Goal: Information Seeking & Learning: Learn about a topic

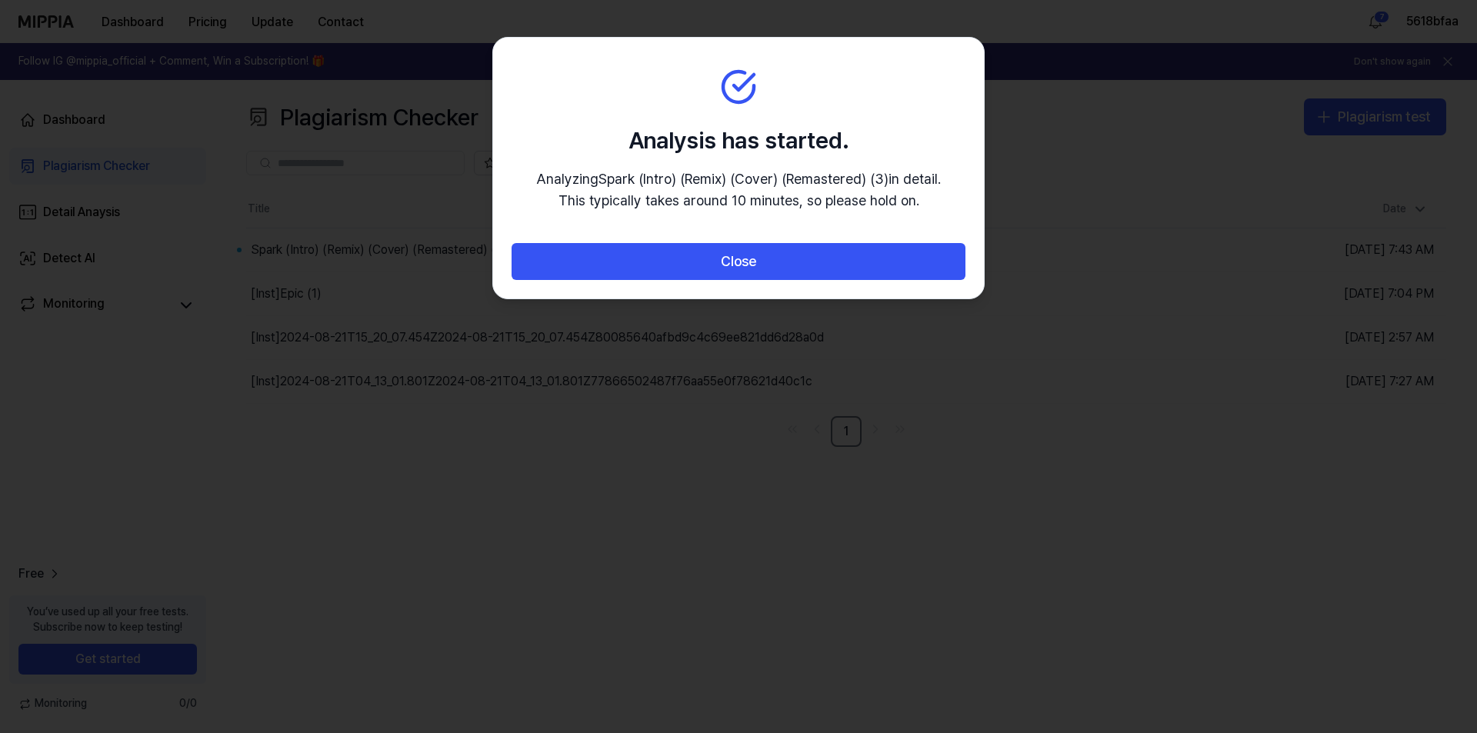
click at [769, 258] on button "Close" at bounding box center [738, 261] width 454 height 37
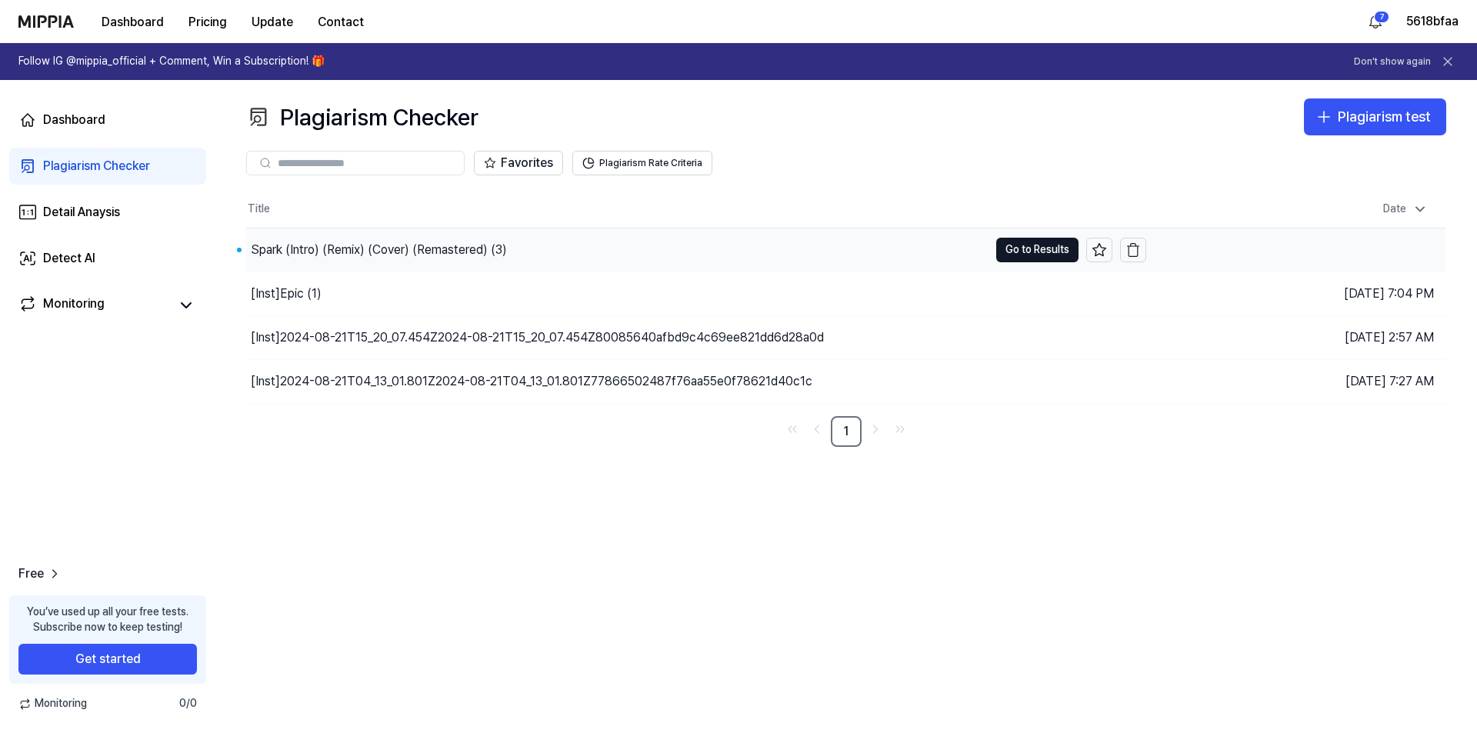
click at [386, 244] on div "Spark (Intro) (Remix) (Cover) (Remastered) (3)" at bounding box center [379, 250] width 256 height 18
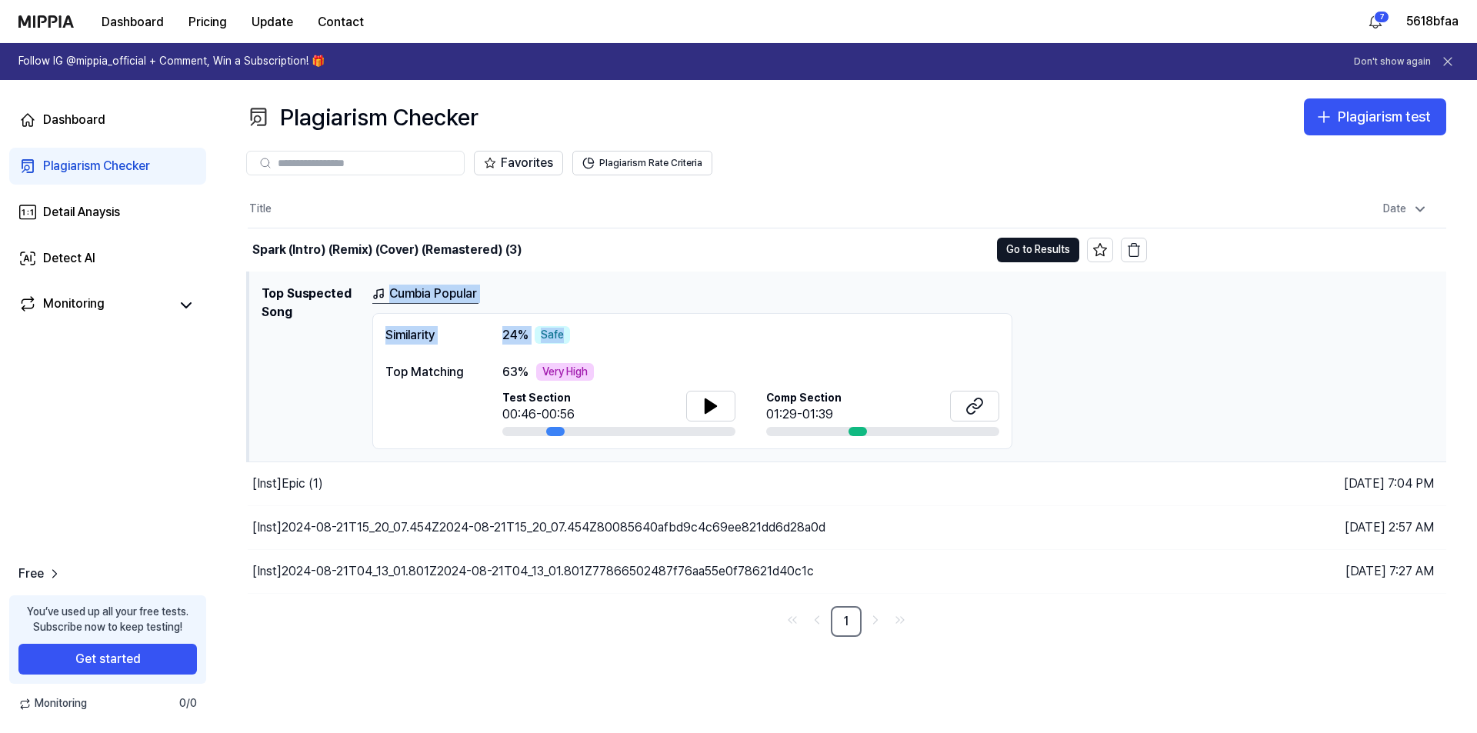
drag, startPoint x: 982, startPoint y: 285, endPoint x: 1020, endPoint y: 331, distance: 59.0
click at [1018, 331] on div "Cumbia Popular Similarity 24 % Safe Top Matching 63 % Very High Test Section 00…" at bounding box center [902, 367] width 1061 height 165
click at [1031, 255] on button "Go to Results" at bounding box center [1038, 250] width 82 height 25
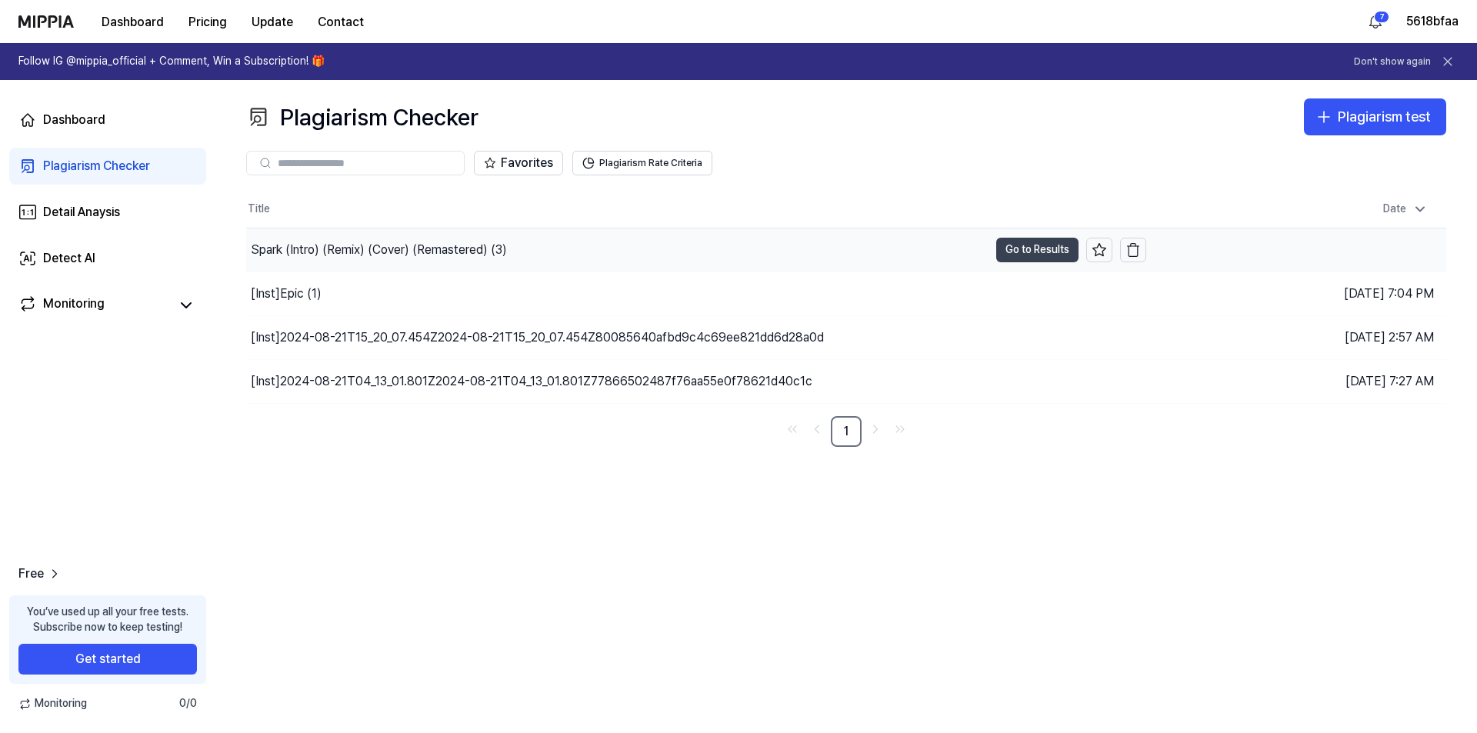
click at [1031, 255] on button "Go to Results" at bounding box center [1037, 250] width 82 height 25
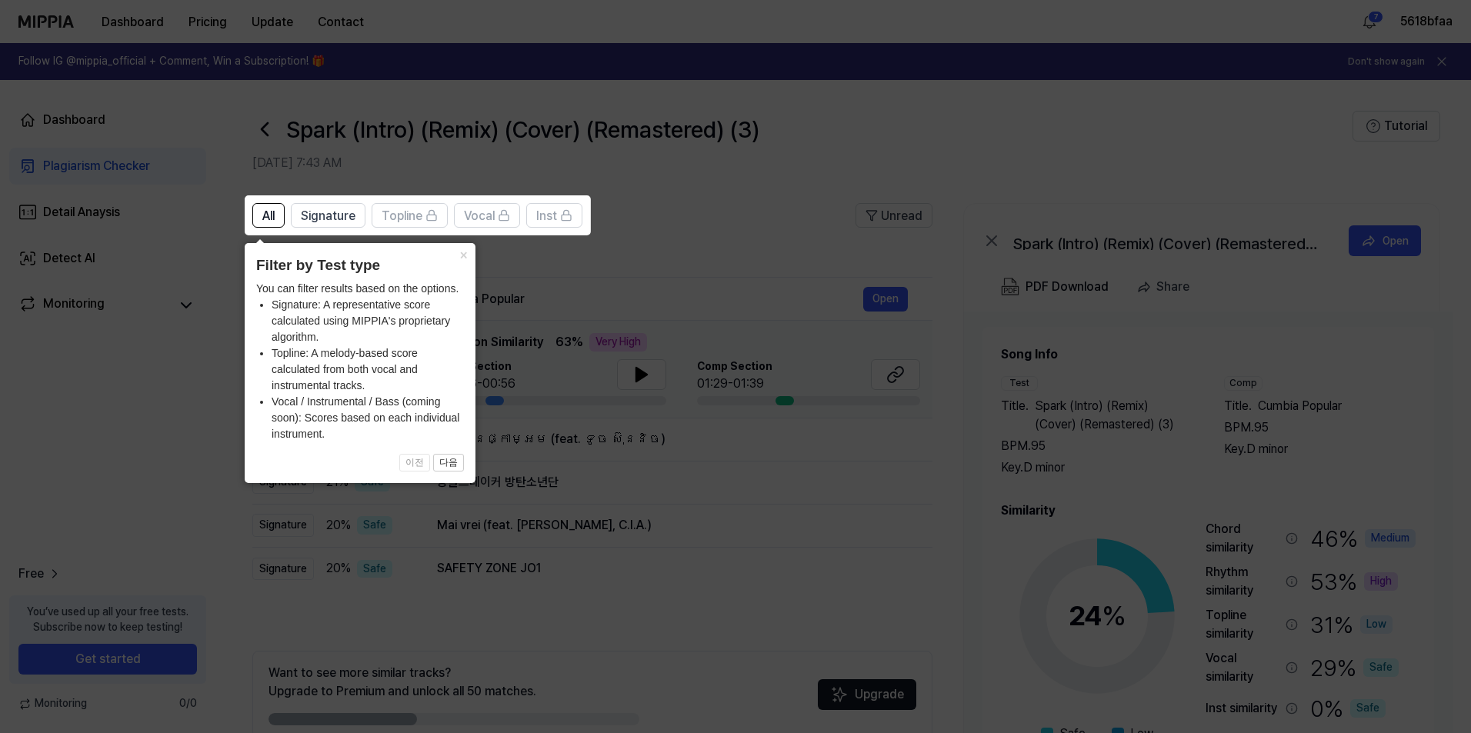
click at [635, 285] on icon at bounding box center [738, 366] width 1477 height 733
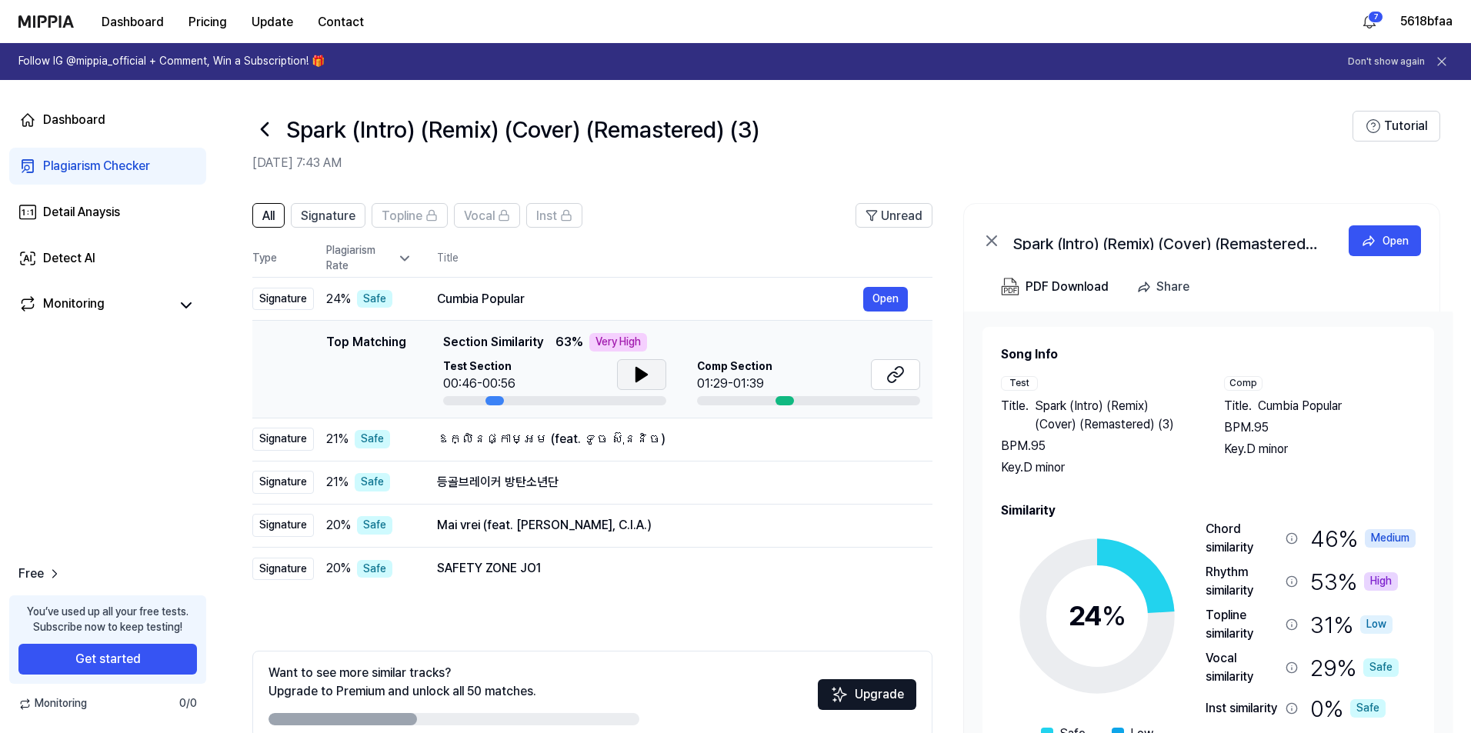
click at [640, 385] on button at bounding box center [641, 374] width 49 height 31
click at [646, 372] on icon at bounding box center [641, 374] width 18 height 18
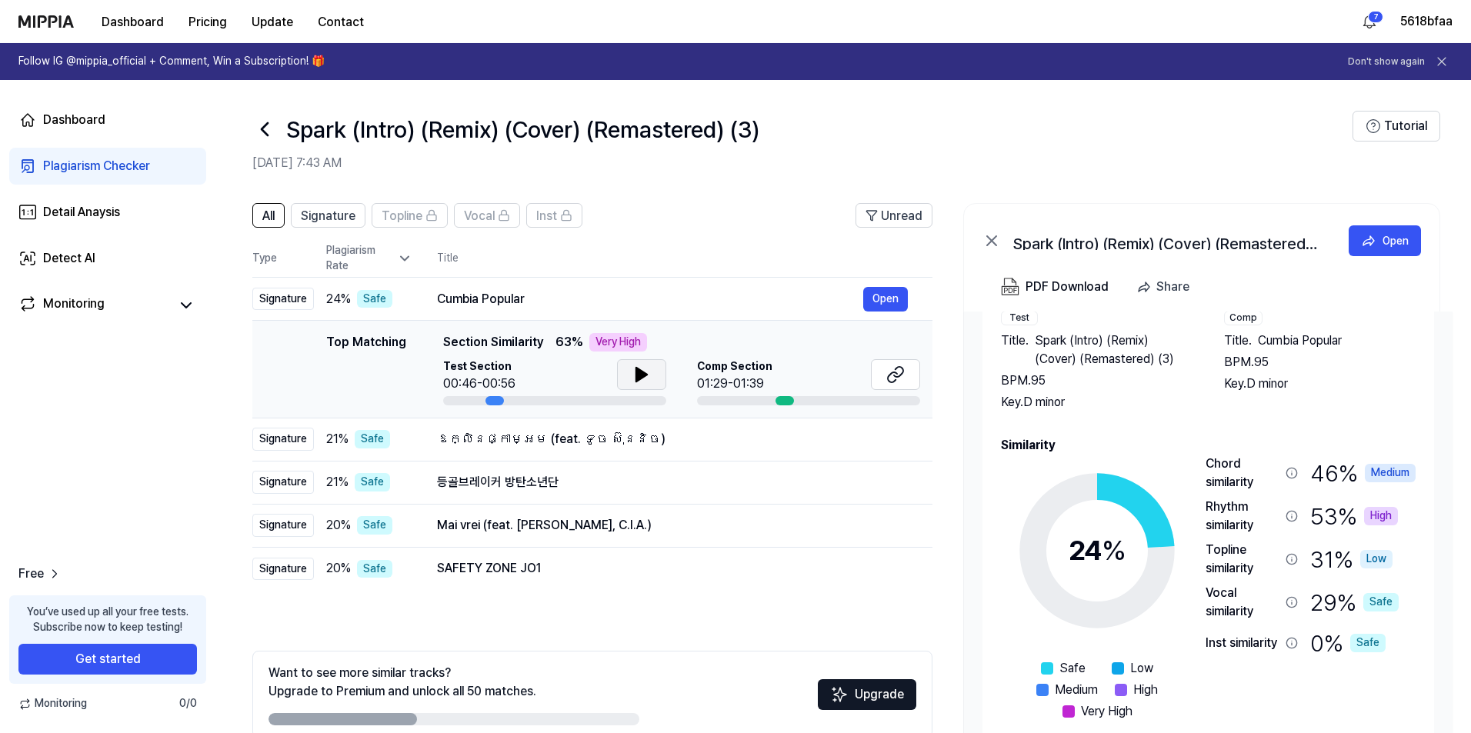
drag, startPoint x: 1259, startPoint y: 528, endPoint x: 1201, endPoint y: 502, distance: 63.0
click at [1201, 502] on div "24 % Safe Low Medium High Very High Chord similarity 46 % Medium Rhythm similar…" at bounding box center [1208, 588] width 415 height 266
click at [1224, 518] on div "Rhythm similarity" at bounding box center [1242, 516] width 74 height 37
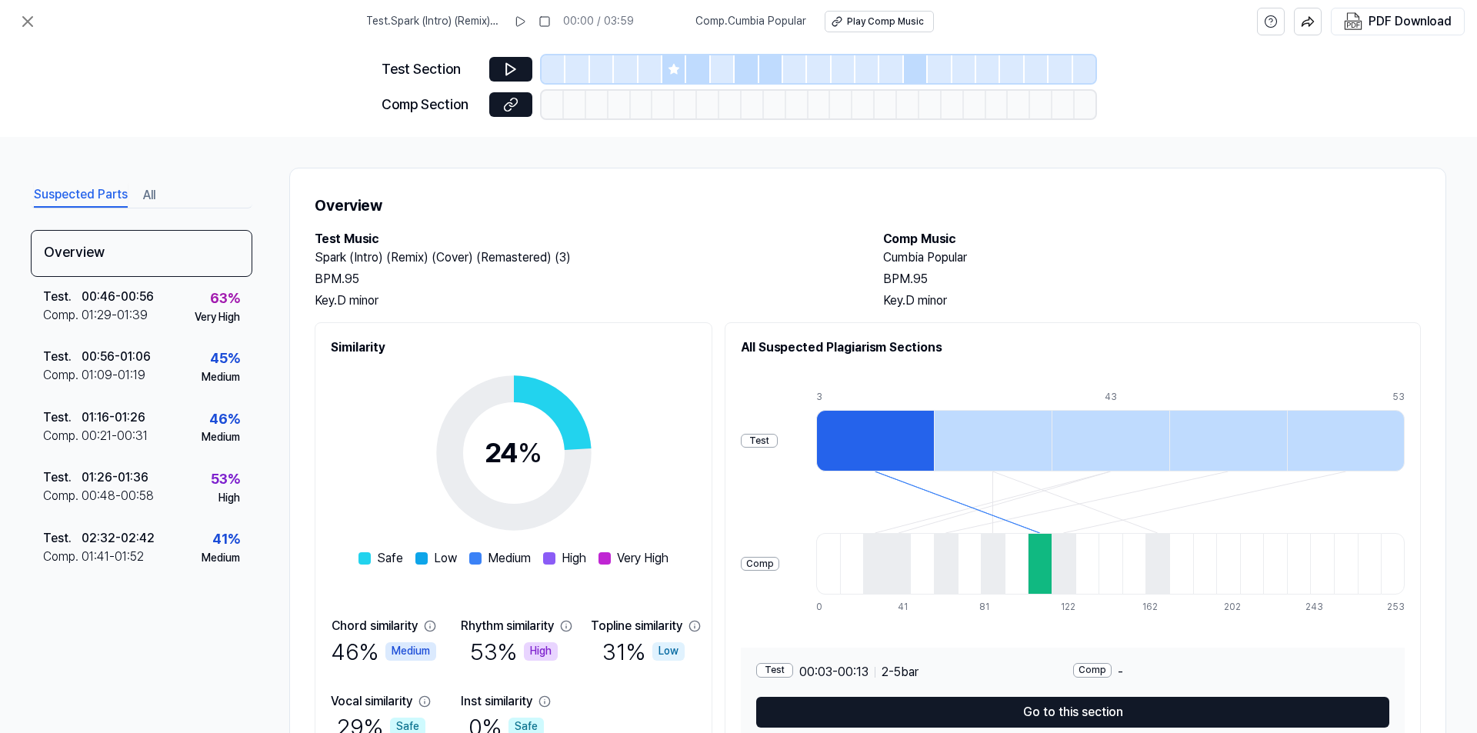
scroll to position [82, 0]
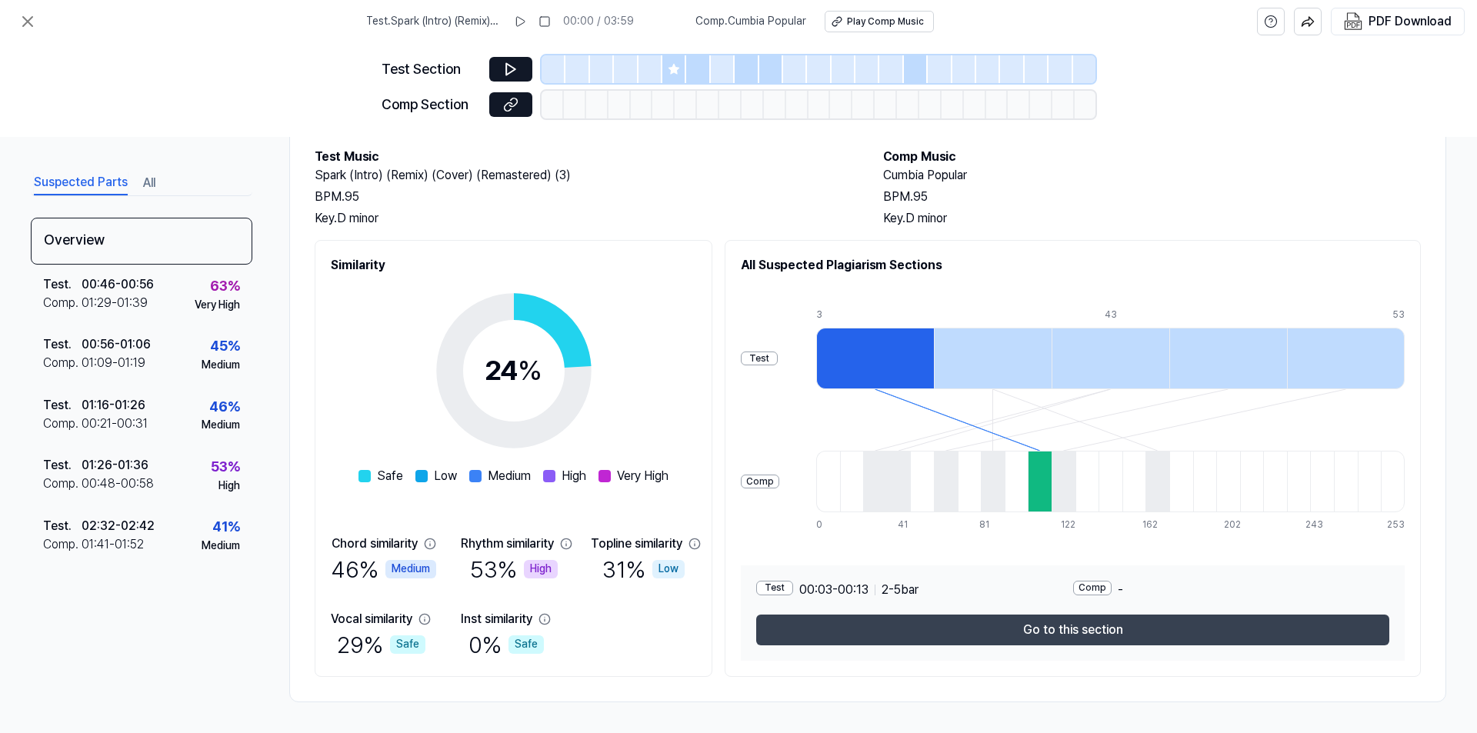
click at [1051, 631] on button "Go to this section" at bounding box center [1072, 630] width 633 height 31
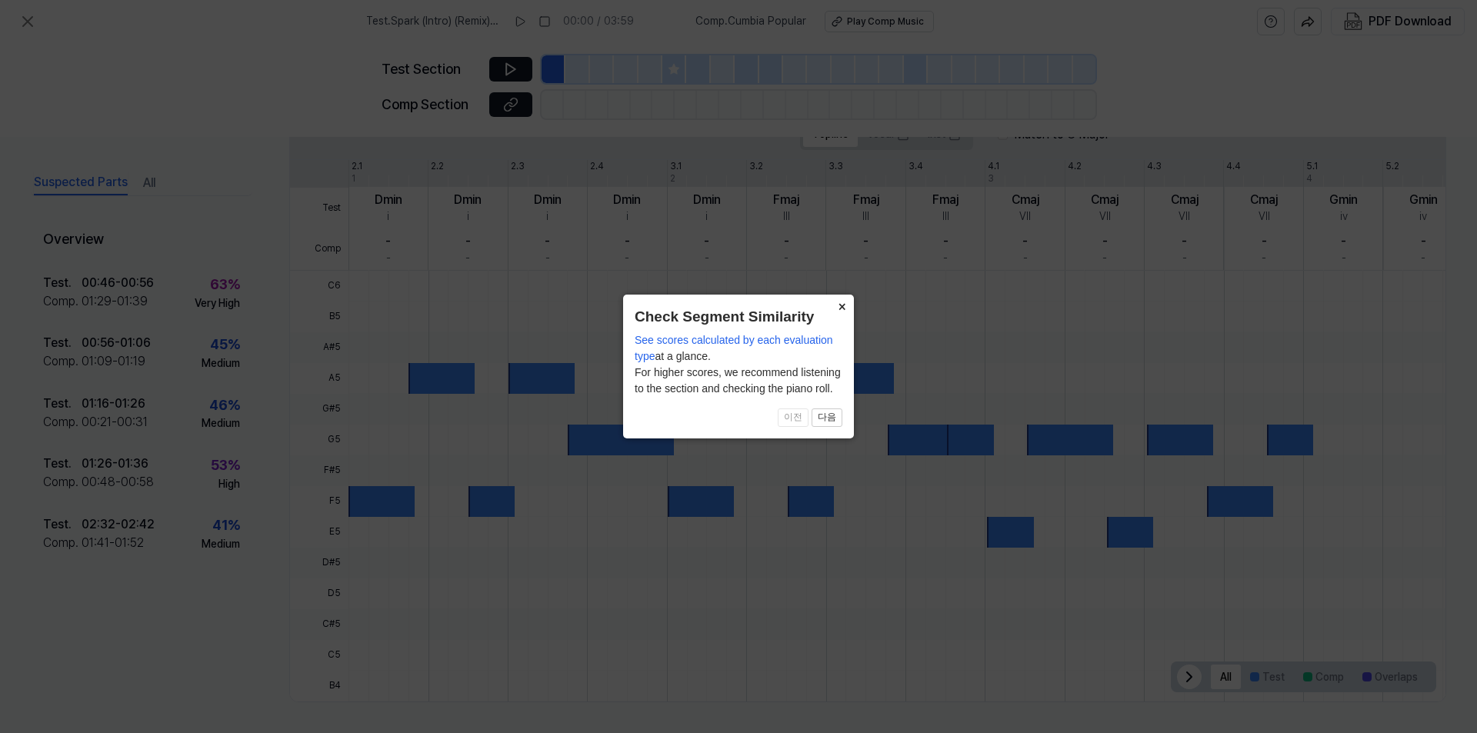
click at [841, 310] on button "×" at bounding box center [841, 306] width 25 height 22
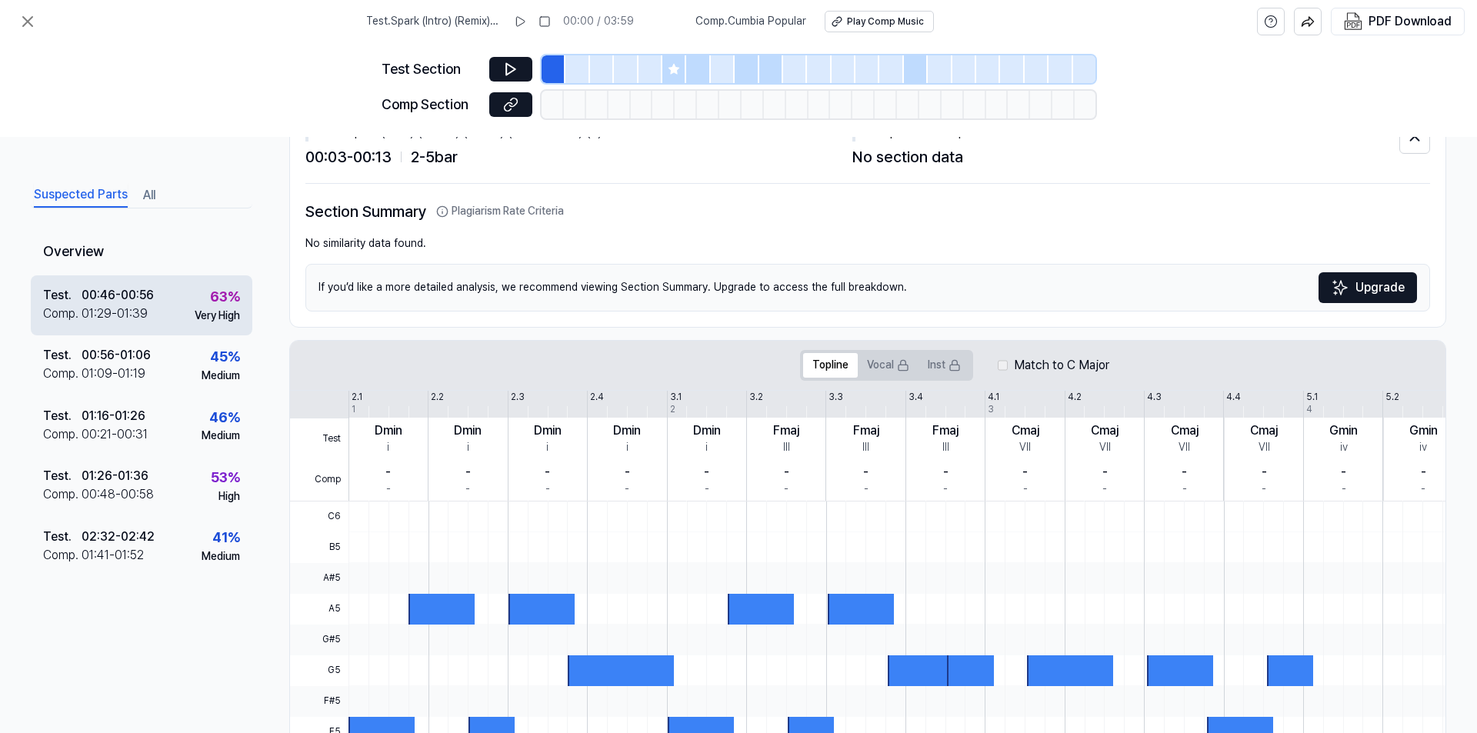
scroll to position [0, 0]
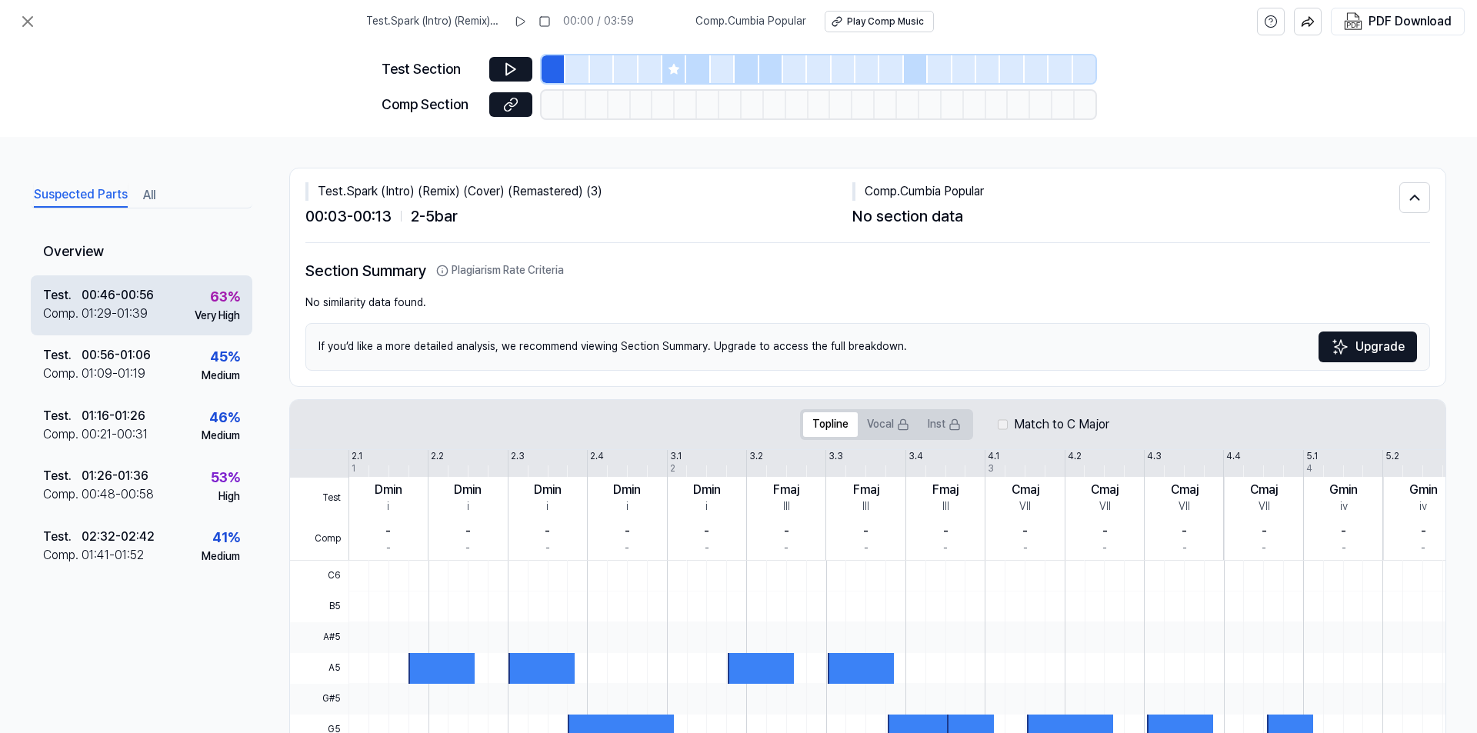
click at [143, 297] on div "00:46 - 00:56" at bounding box center [118, 295] width 72 height 18
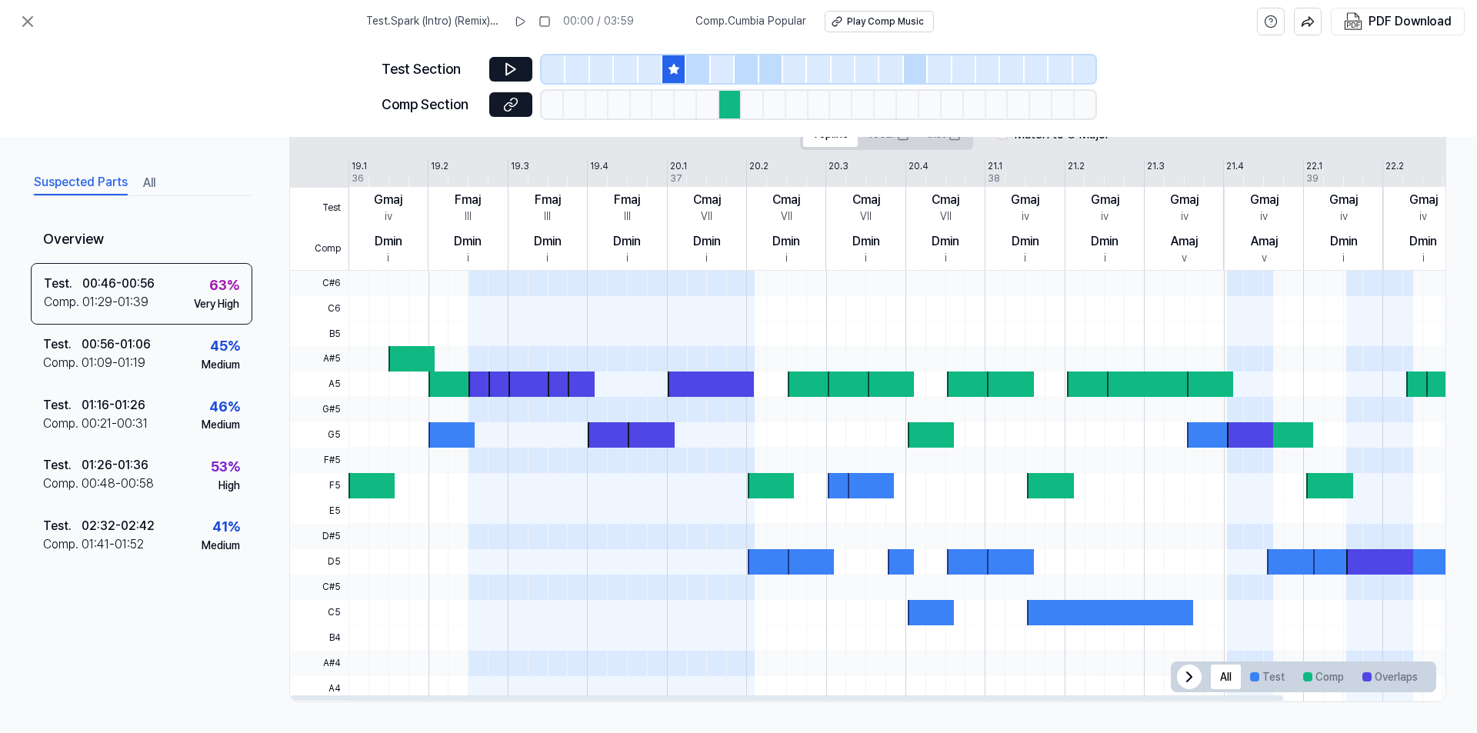
scroll to position [92, 0]
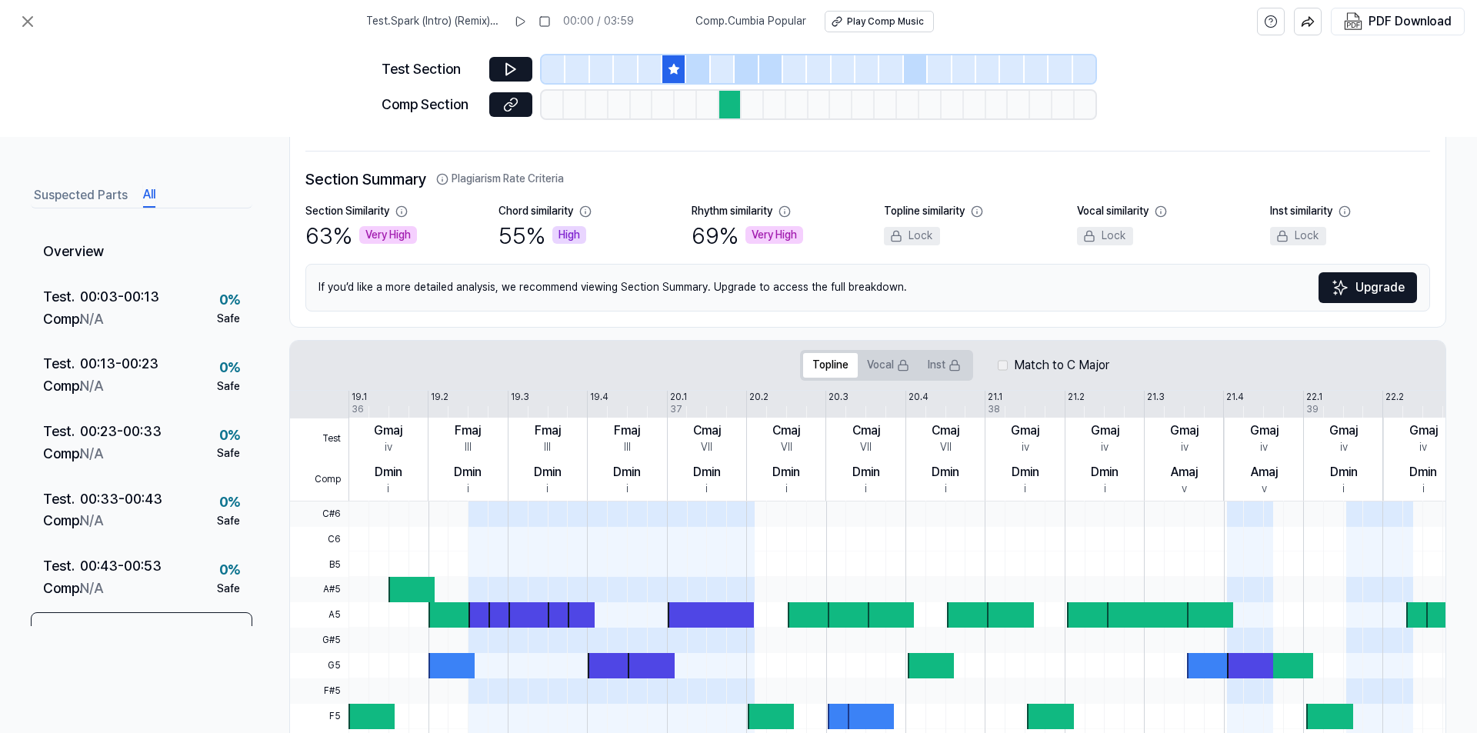
click at [148, 193] on button "All" at bounding box center [149, 195] width 12 height 25
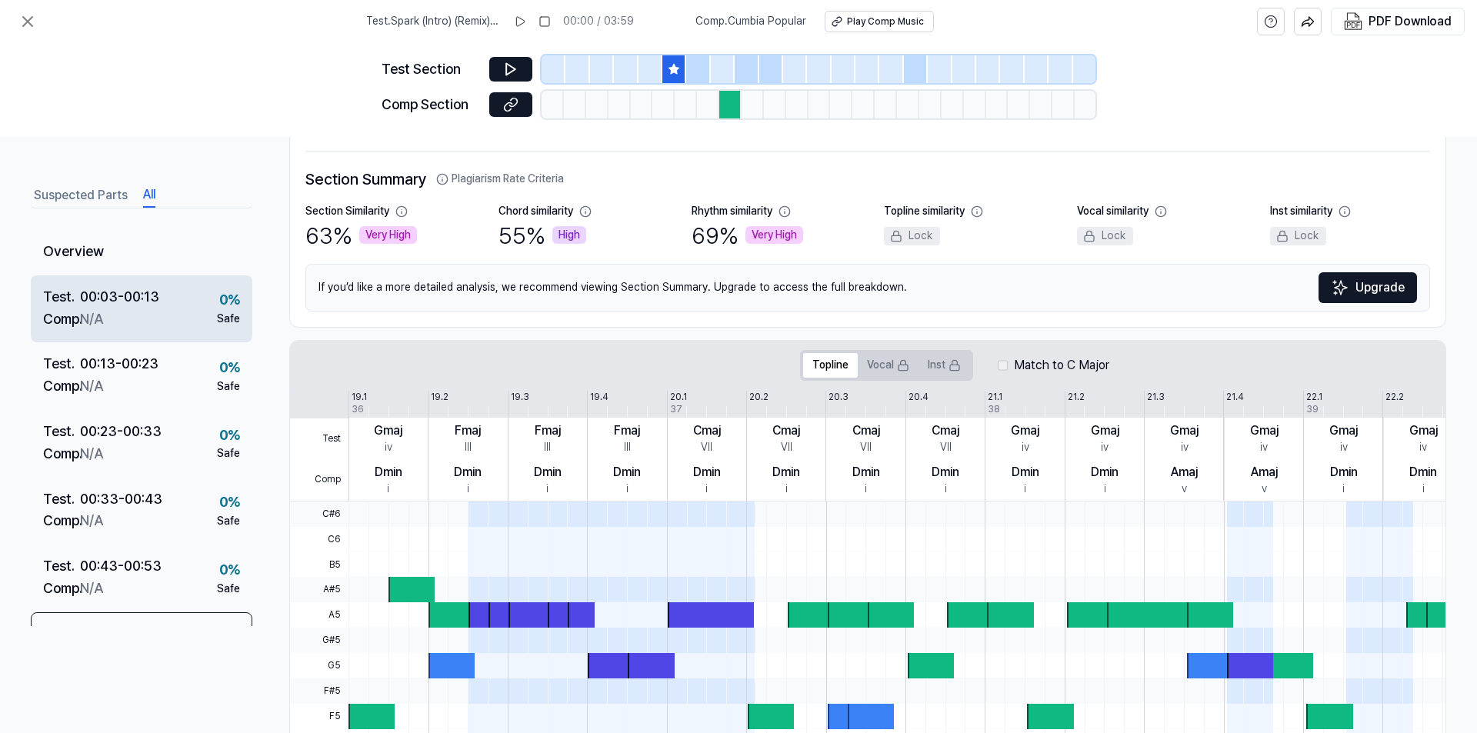
click at [128, 303] on div "00:03 - 00:13" at bounding box center [119, 297] width 79 height 22
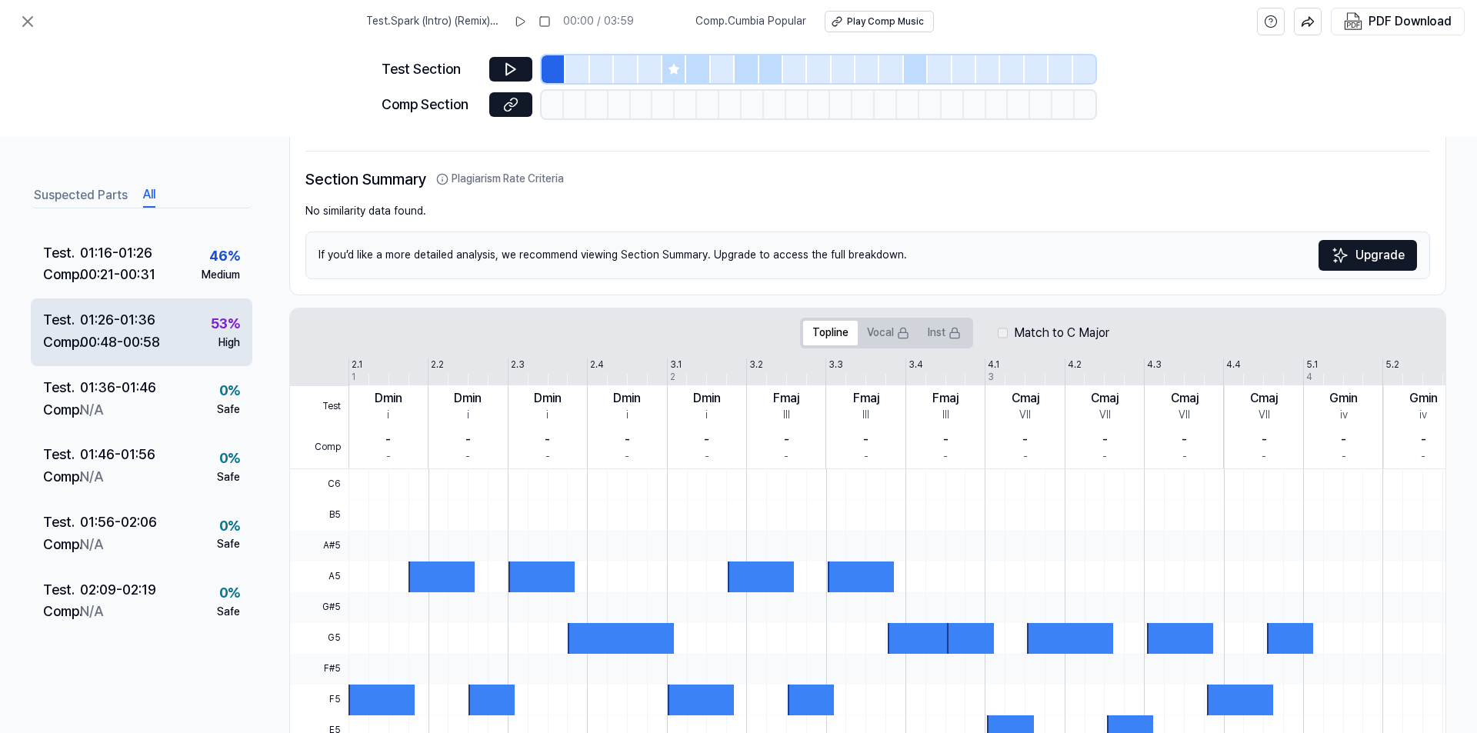
click at [151, 346] on div "00:48 - 00:58" at bounding box center [120, 342] width 80 height 22
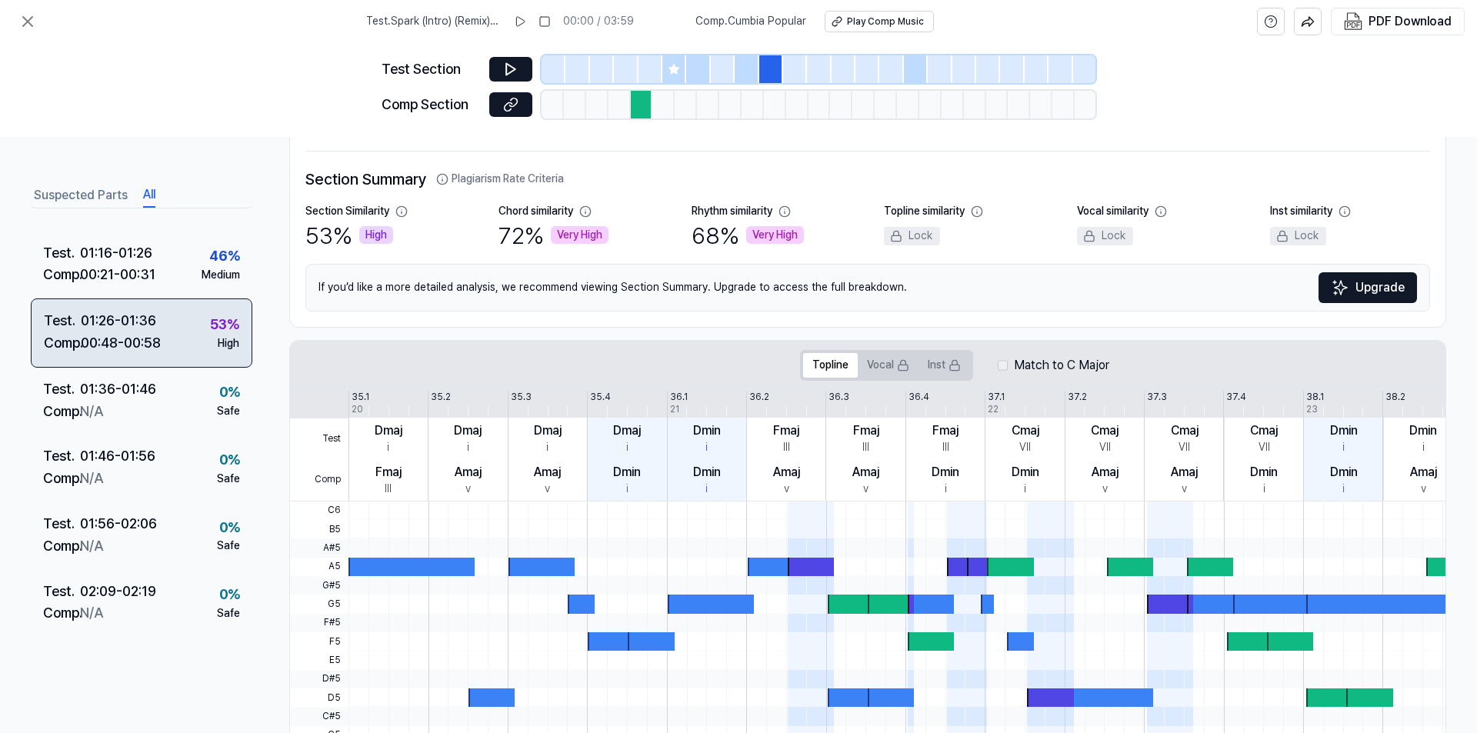
click at [151, 346] on div "00:48 - 00:58" at bounding box center [121, 343] width 80 height 22
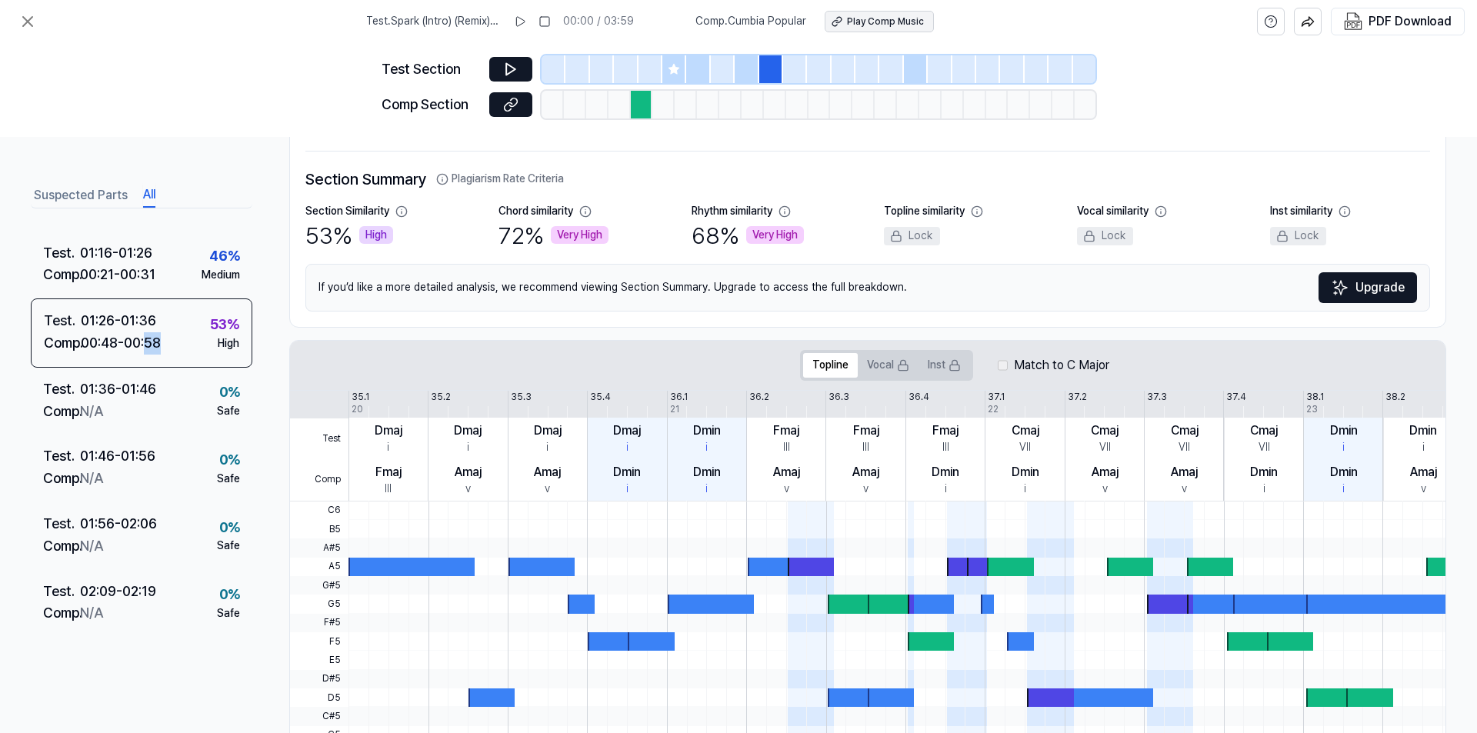
click at [879, 20] on div "Play Comp Music" at bounding box center [885, 21] width 77 height 13
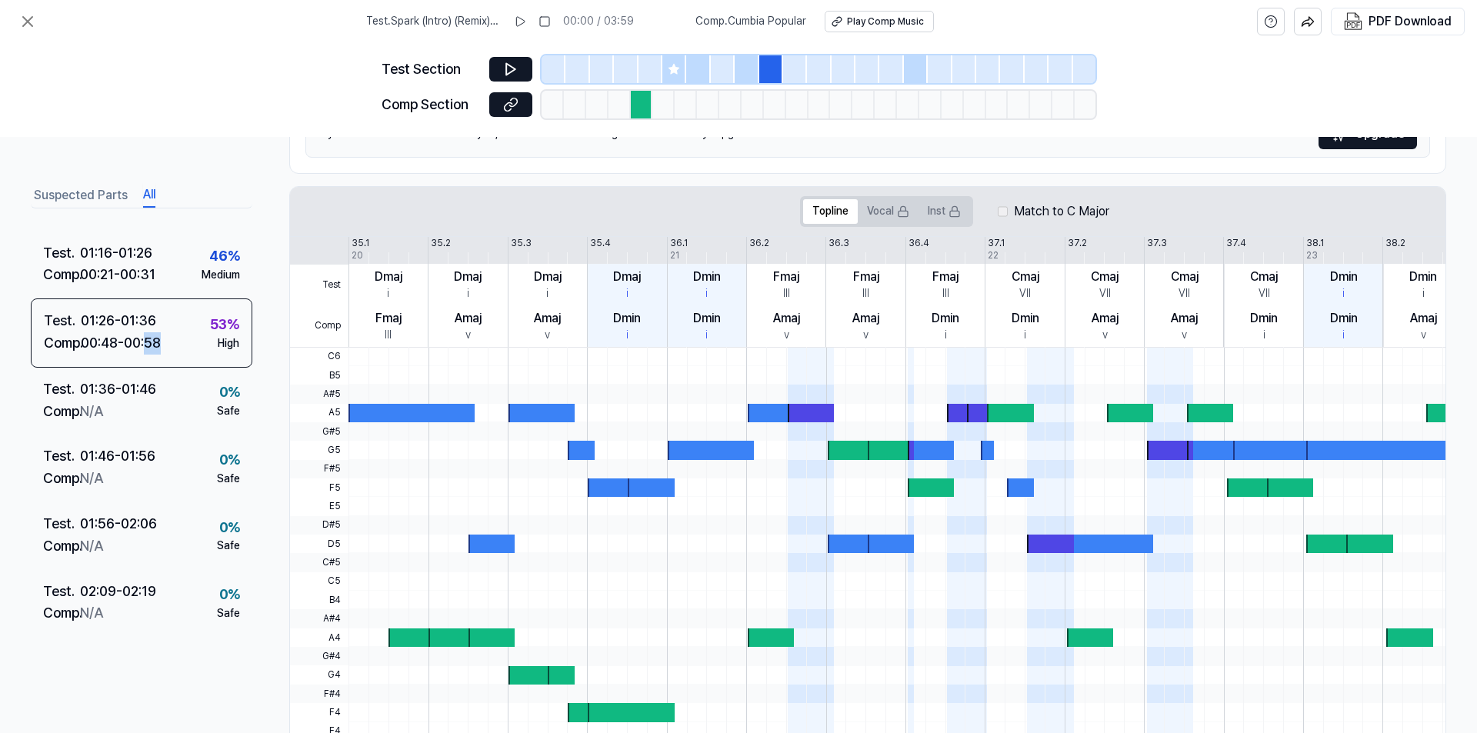
scroll to position [322, 0]
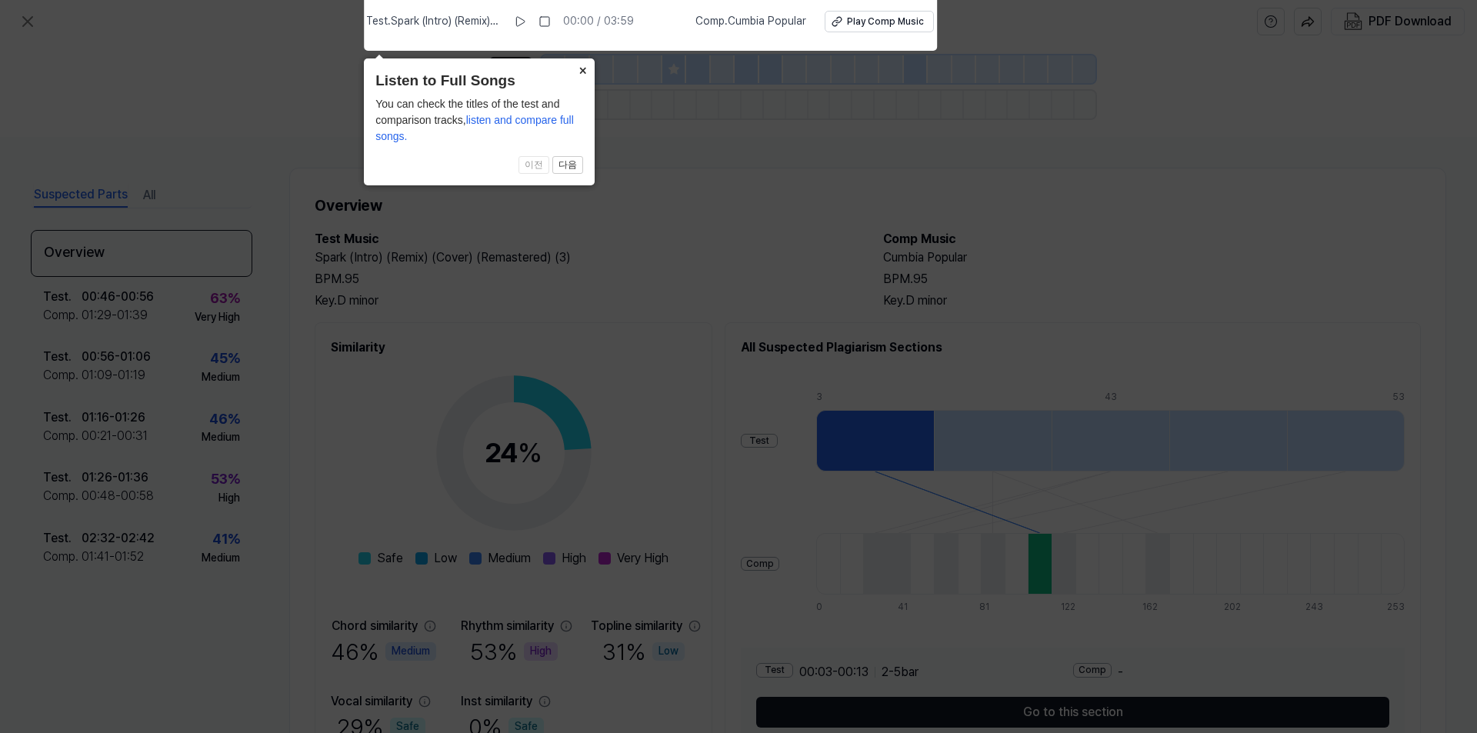
click at [737, 161] on icon at bounding box center [738, 362] width 1477 height 741
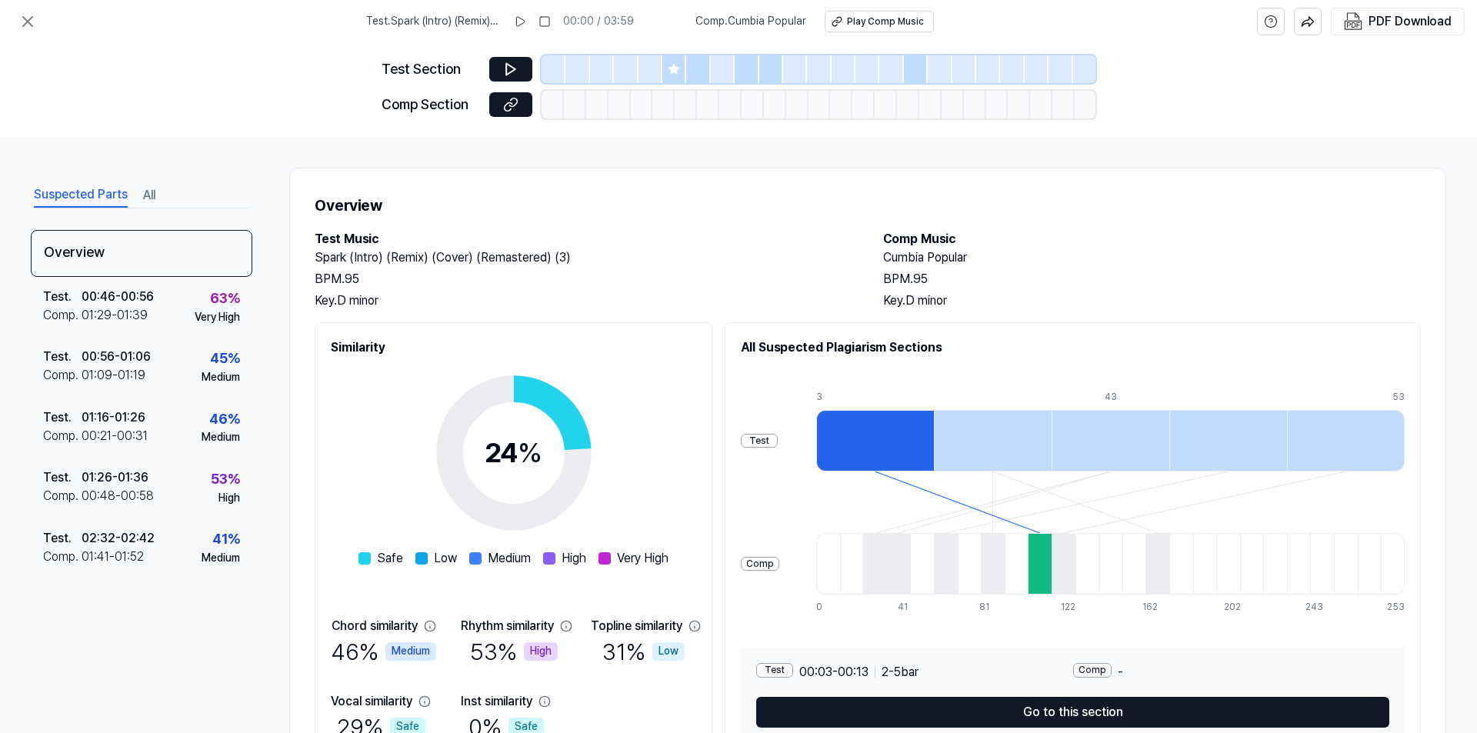
click at [172, 197] on div "Suspected Parts All" at bounding box center [142, 194] width 222 height 28
click at [159, 199] on div "Suspected Parts All" at bounding box center [142, 194] width 222 height 28
click at [153, 198] on button "All" at bounding box center [149, 195] width 12 height 25
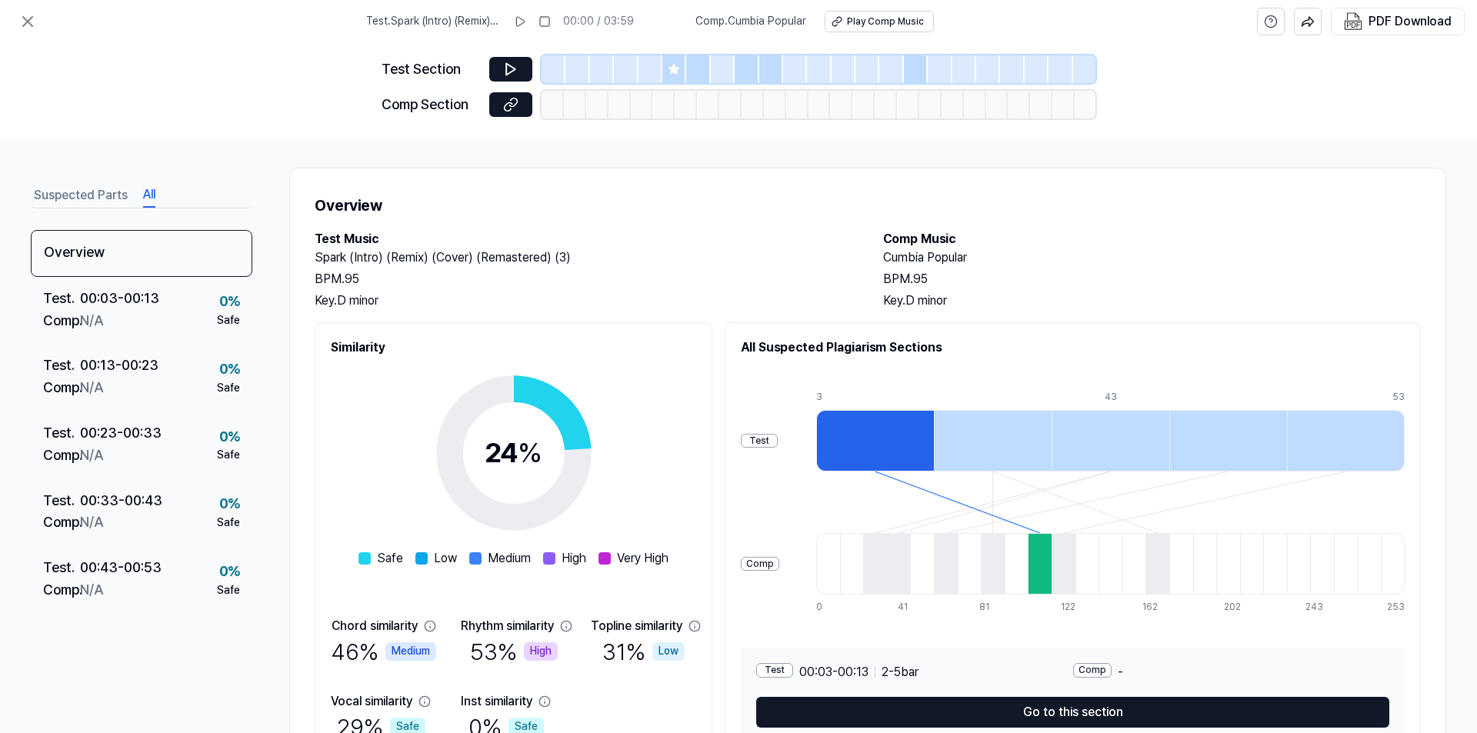
click at [107, 195] on button "Suspected Parts" at bounding box center [81, 195] width 94 height 25
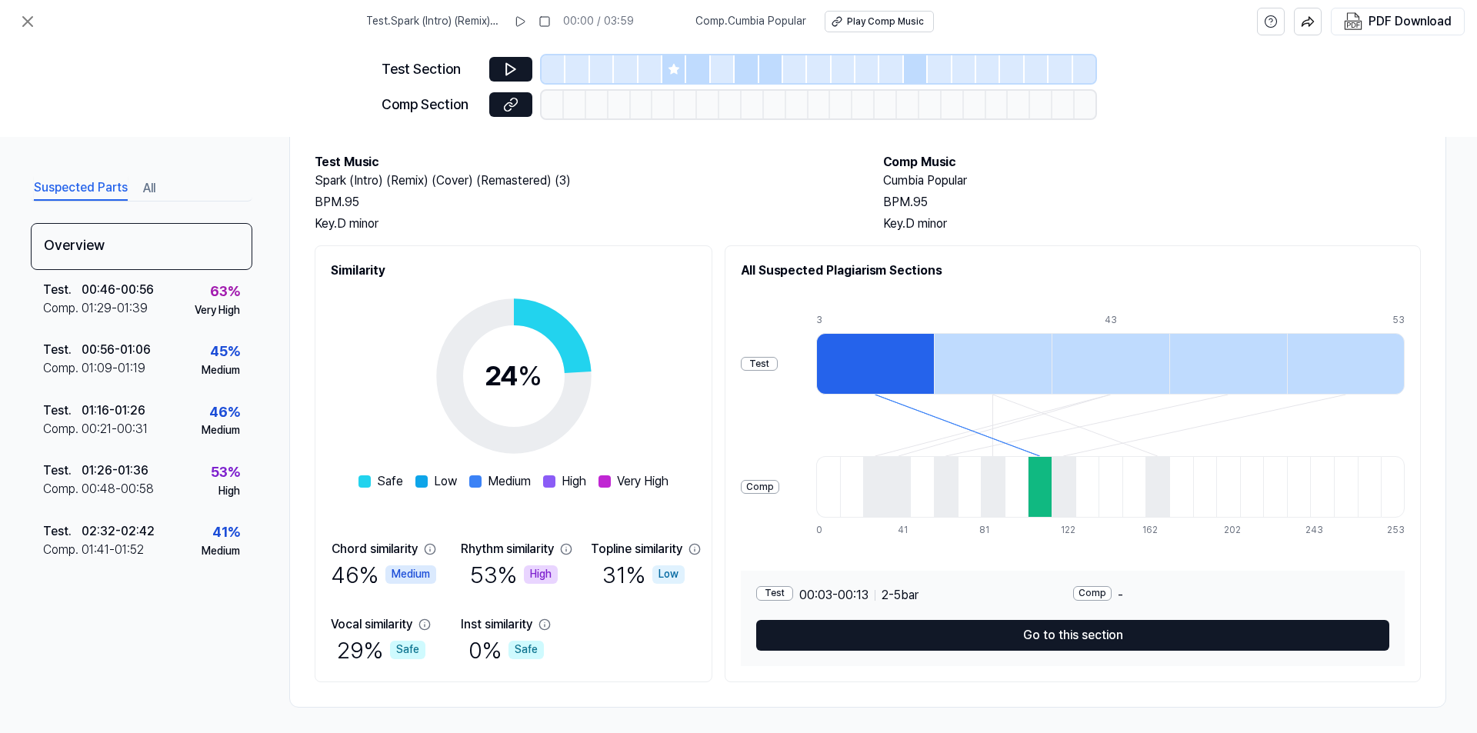
scroll to position [82, 0]
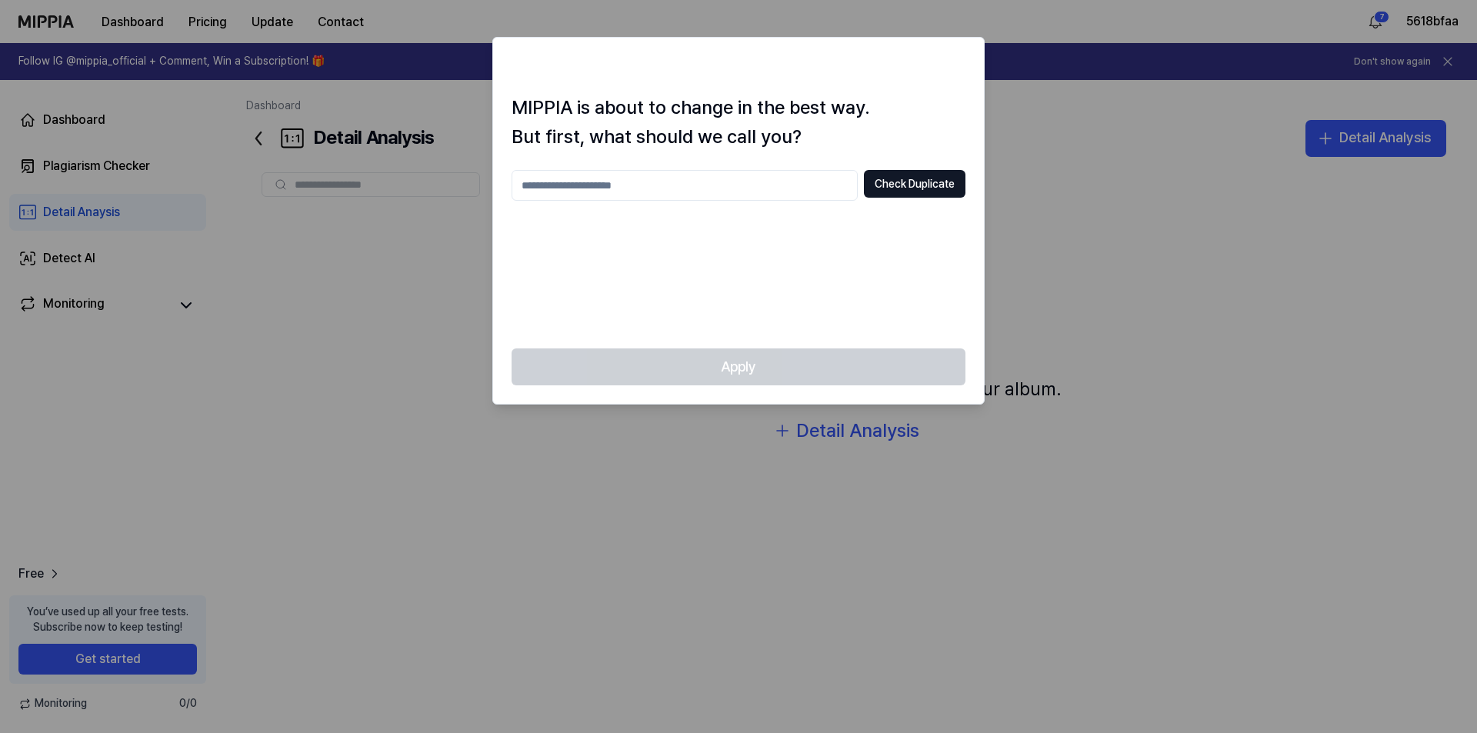
click at [1071, 175] on div at bounding box center [738, 366] width 1477 height 733
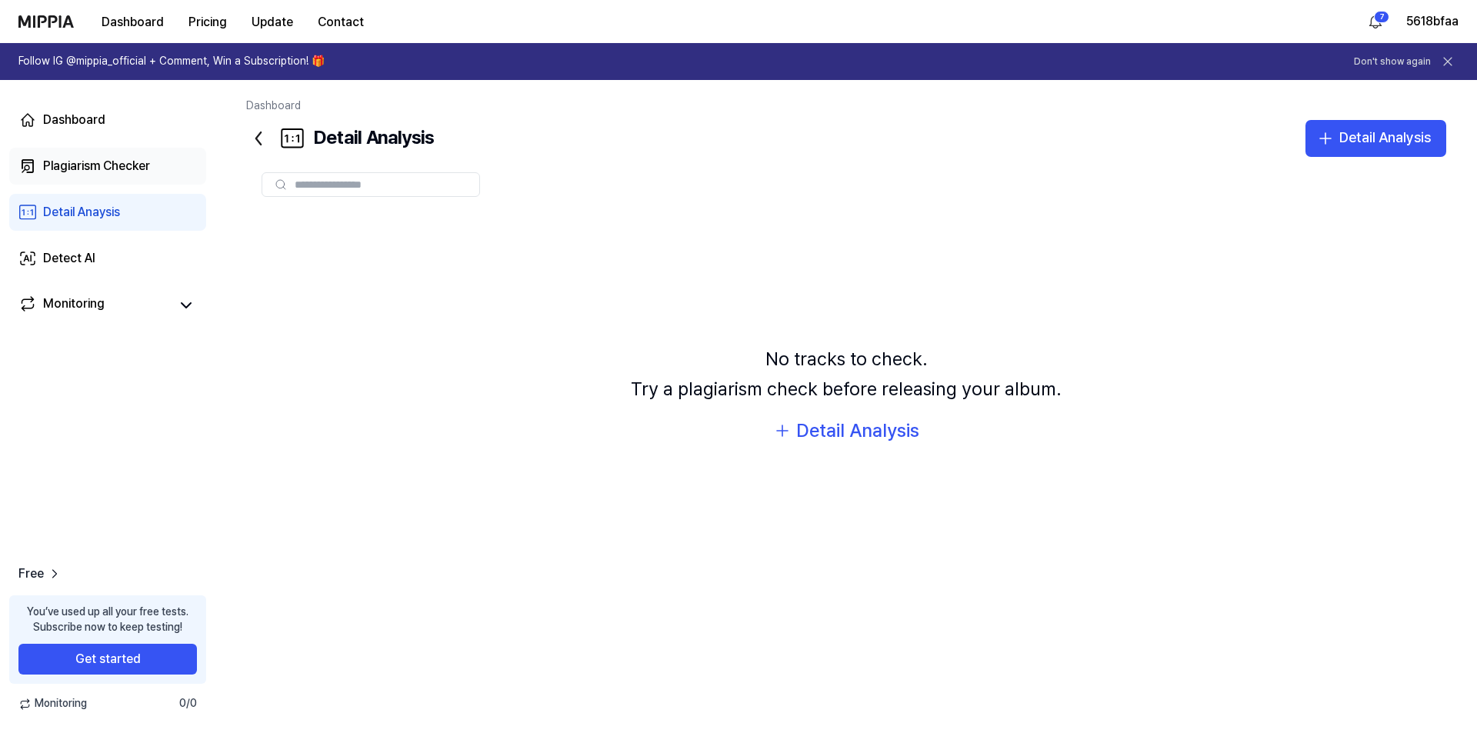
click at [83, 162] on div "Plagiarism Checker" at bounding box center [96, 166] width 107 height 18
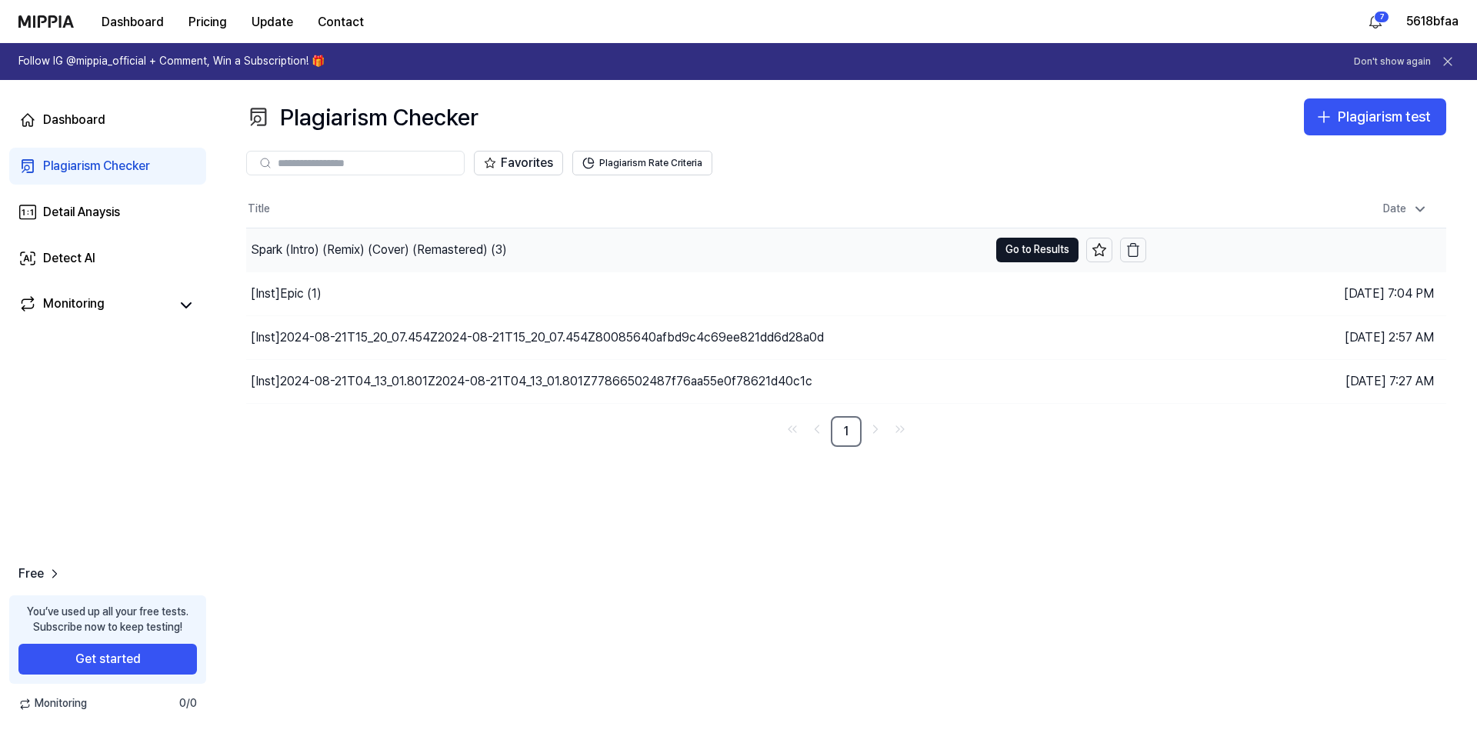
click at [458, 253] on div "Spark (Intro) (Remix) (Cover) (Remastered) (3)" at bounding box center [379, 250] width 256 height 18
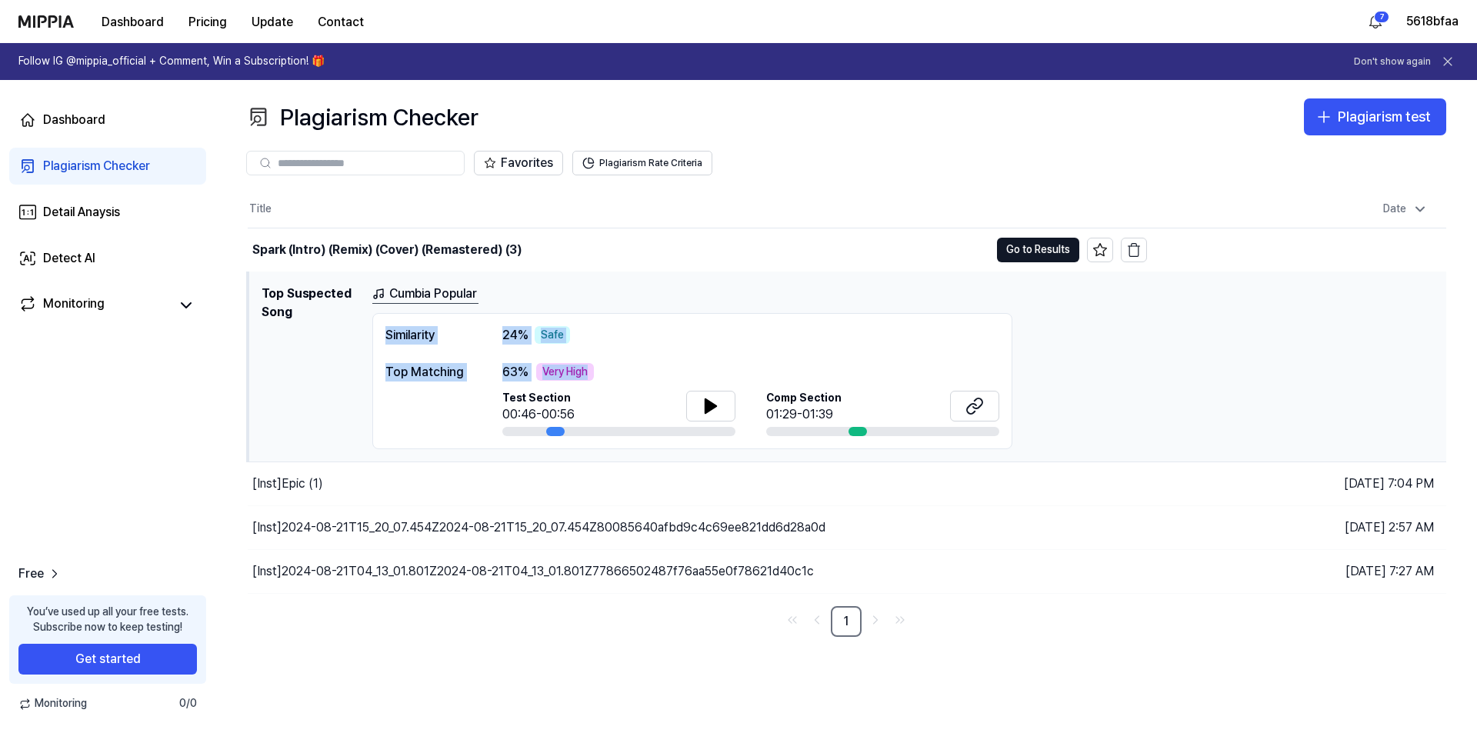
drag, startPoint x: 379, startPoint y: 335, endPoint x: 636, endPoint y: 365, distance: 258.7
click at [636, 365] on div "Similarity 24 % Safe Top Matching 63 % Very High Test Section 00:46-00:56 Comp …" at bounding box center [692, 381] width 640 height 137
click at [756, 286] on div "Cumbia Popular" at bounding box center [902, 294] width 1061 height 19
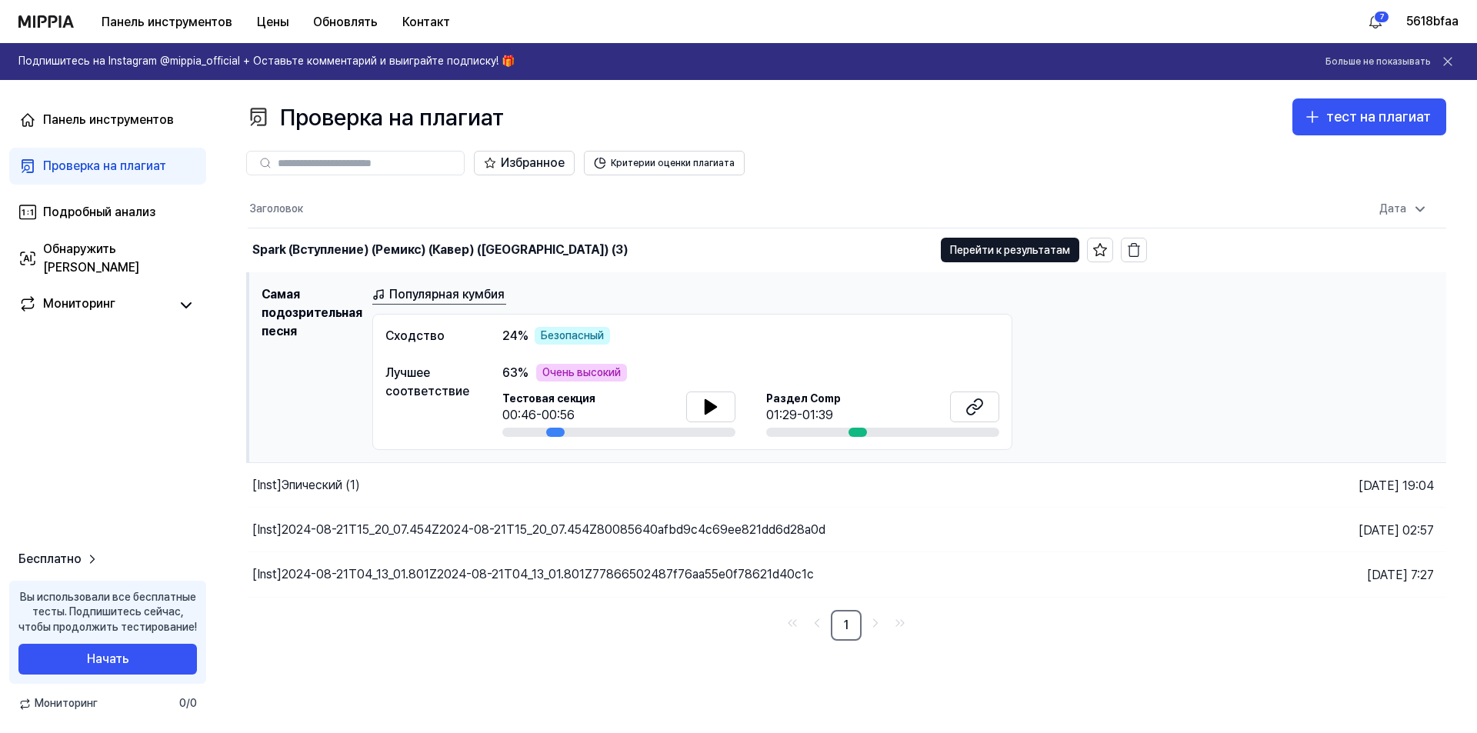
click at [500, 332] on div "Сходство 24 % Безопасный" at bounding box center [692, 336] width 614 height 18
drag, startPoint x: 509, startPoint y: 333, endPoint x: 655, endPoint y: 365, distance: 148.9
click at [655, 365] on div "Сходство 24 % Безопасный Лучшее соответствие 63 % Очень высокий Тестовая секция…" at bounding box center [692, 382] width 640 height 137
click at [655, 365] on div "63 % Очень высокий" at bounding box center [750, 373] width 497 height 18
click at [1054, 252] on font "Перейти к результатам" at bounding box center [1010, 250] width 120 height 12
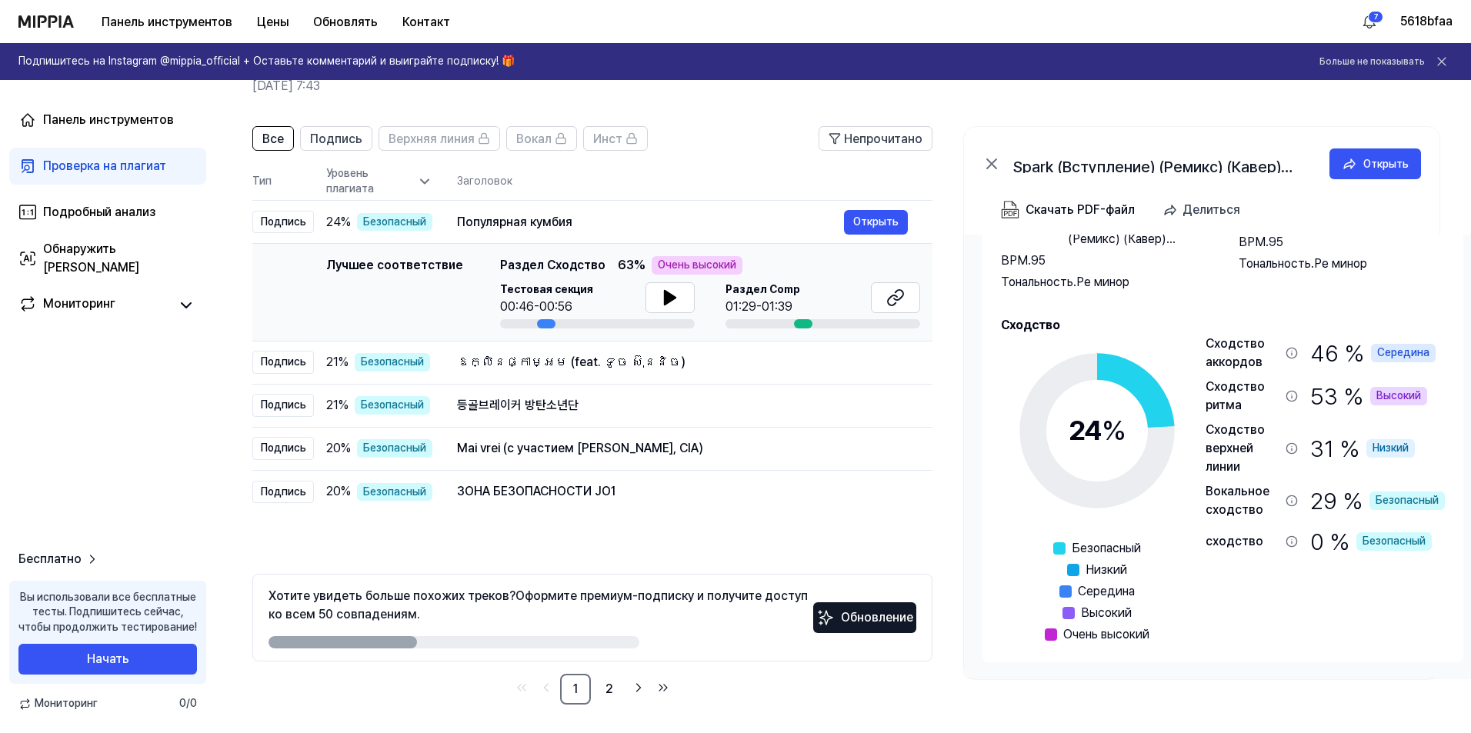
scroll to position [79, 0]
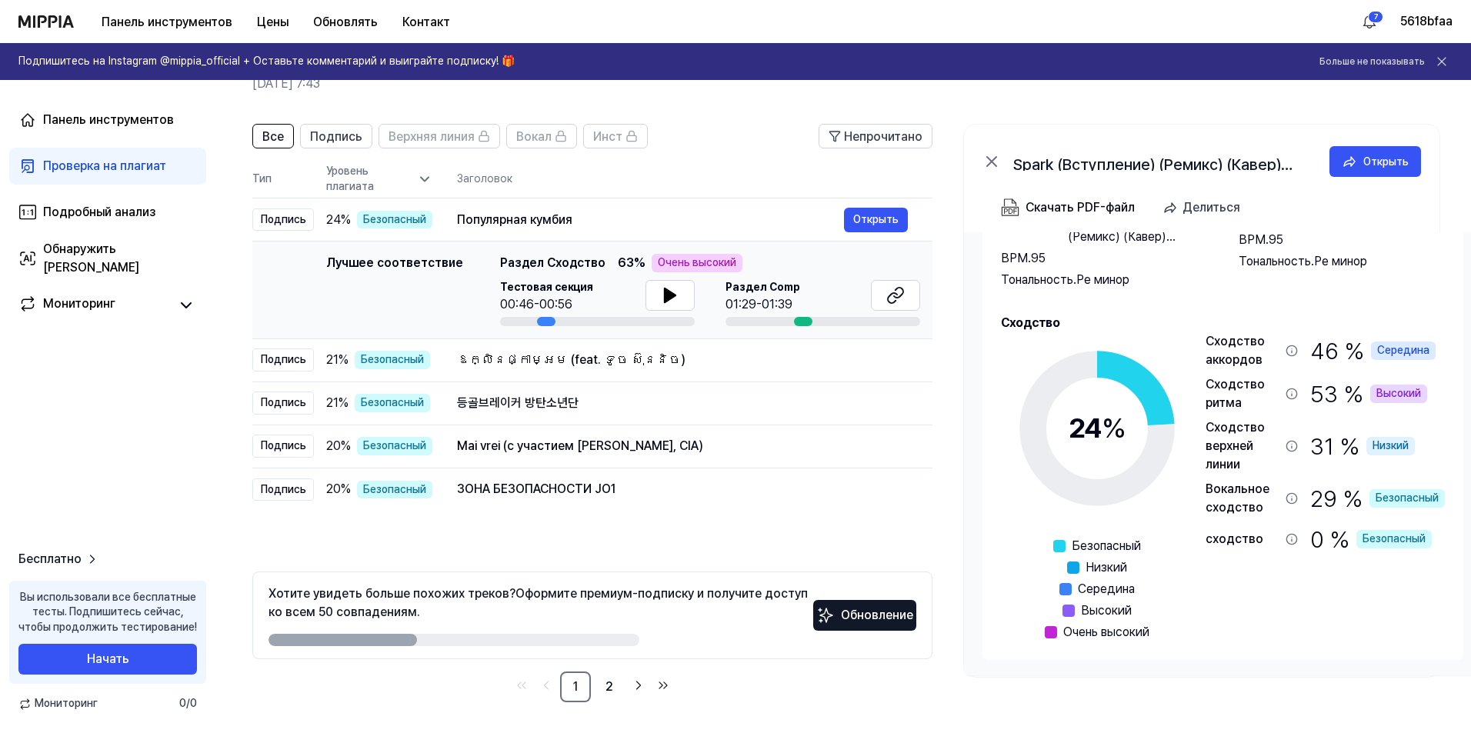
drag, startPoint x: 351, startPoint y: 597, endPoint x: 960, endPoint y: 663, distance: 612.7
click at [953, 661] on div "Все Подпись Верхняя линия Вокал Инст Непрочитано Все Подпись Верхняя линия Вока…" at bounding box center [842, 420] width 1255 height 625
click at [996, 671] on div "Информация о песне Тест Заголовок . Spark (Вступление) (Ремикс) (Кавер) (Ремаст…" at bounding box center [1223, 453] width 518 height 443
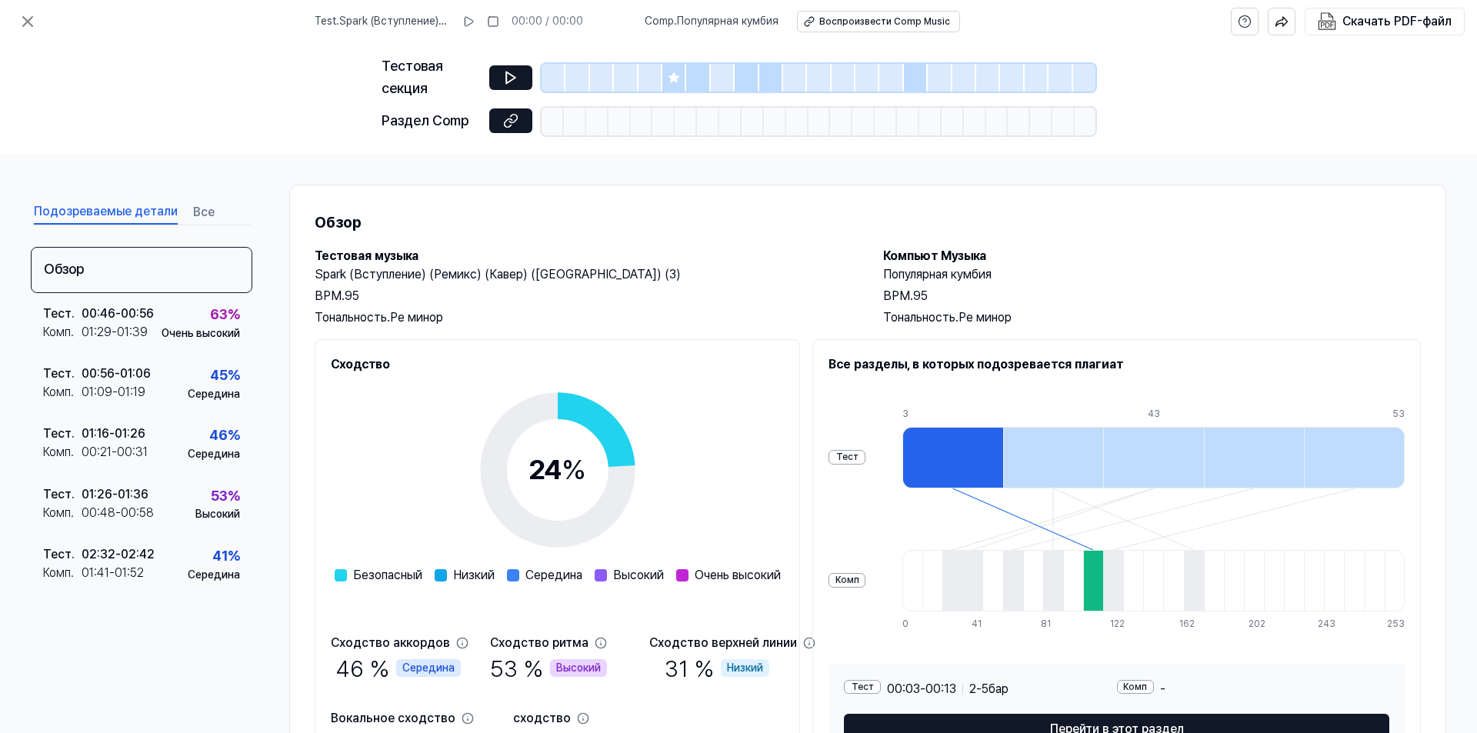
scroll to position [99, 0]
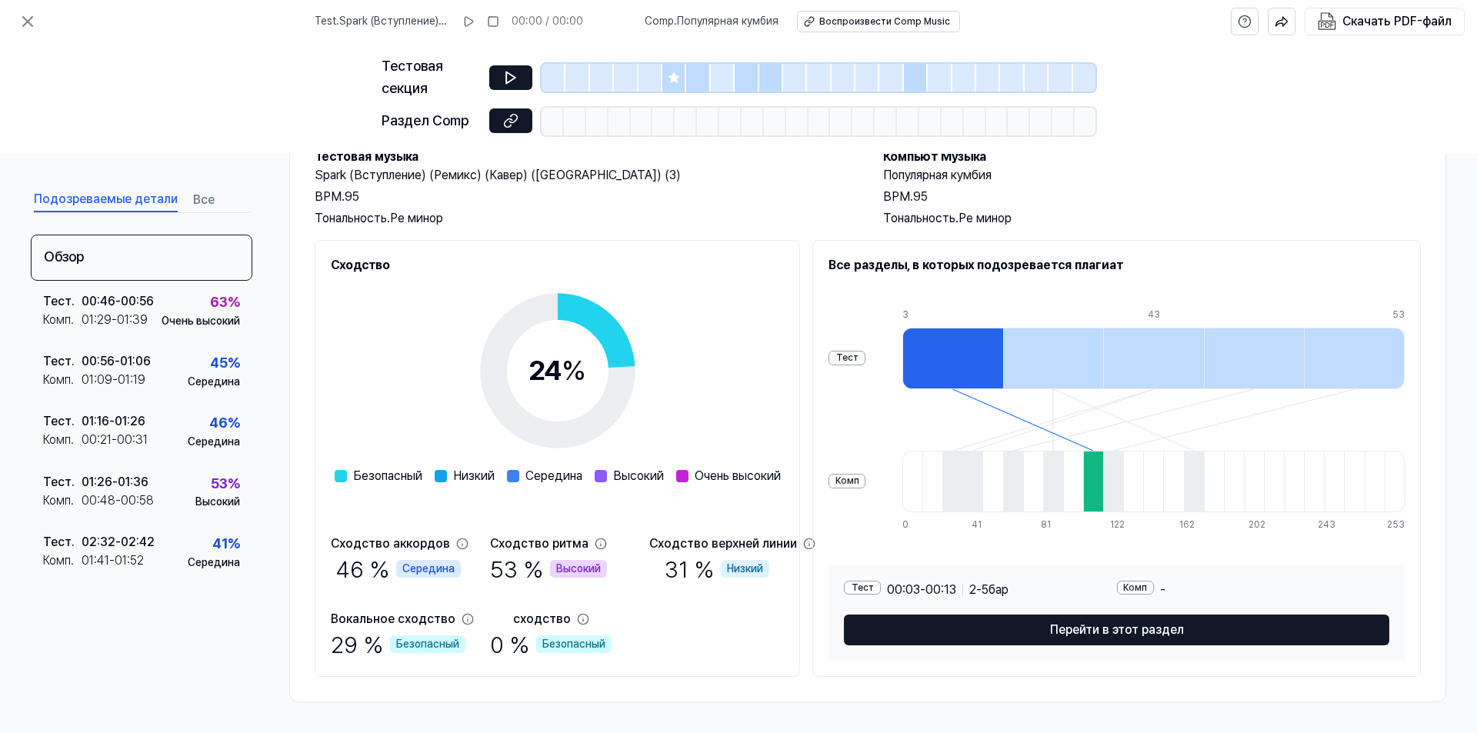
click at [1003, 352] on div at bounding box center [952, 359] width 101 height 62
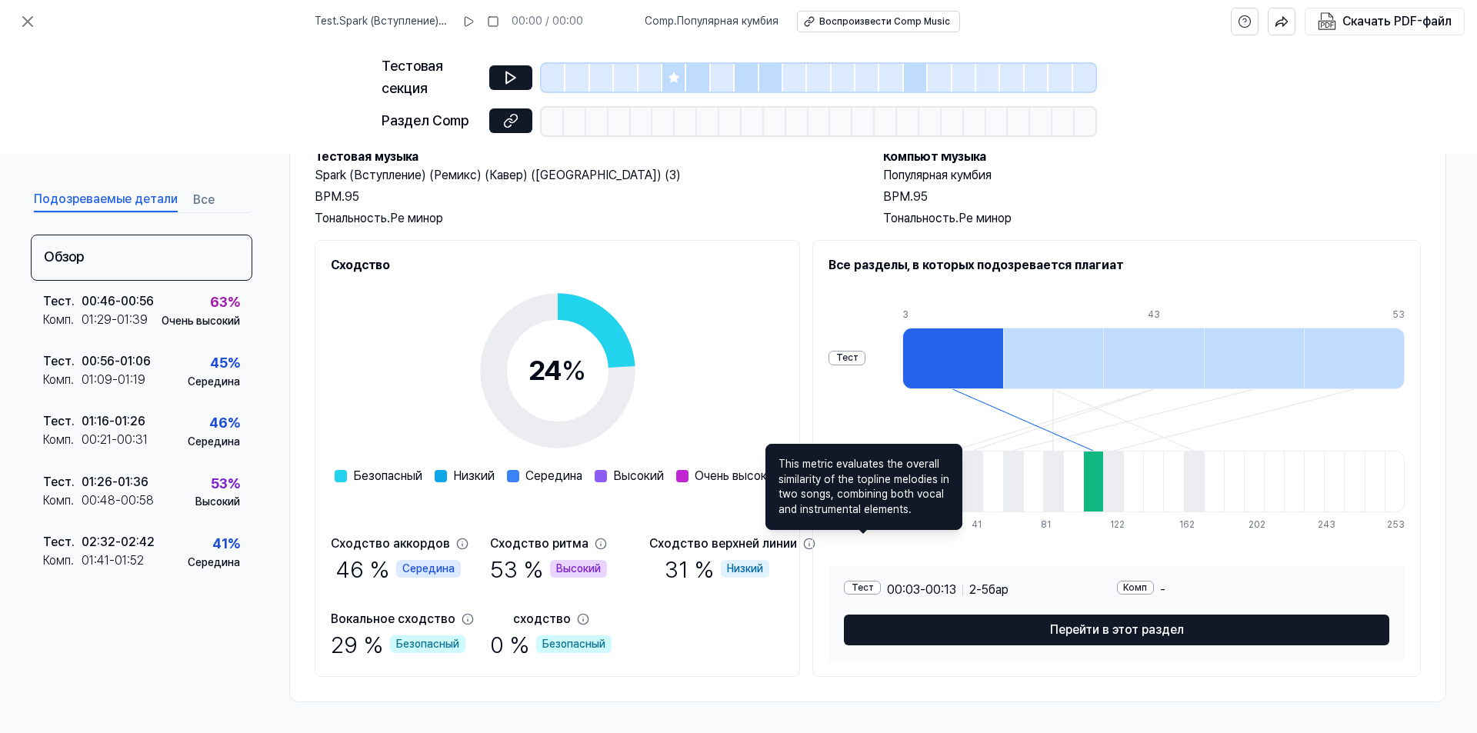
scroll to position [0, 0]
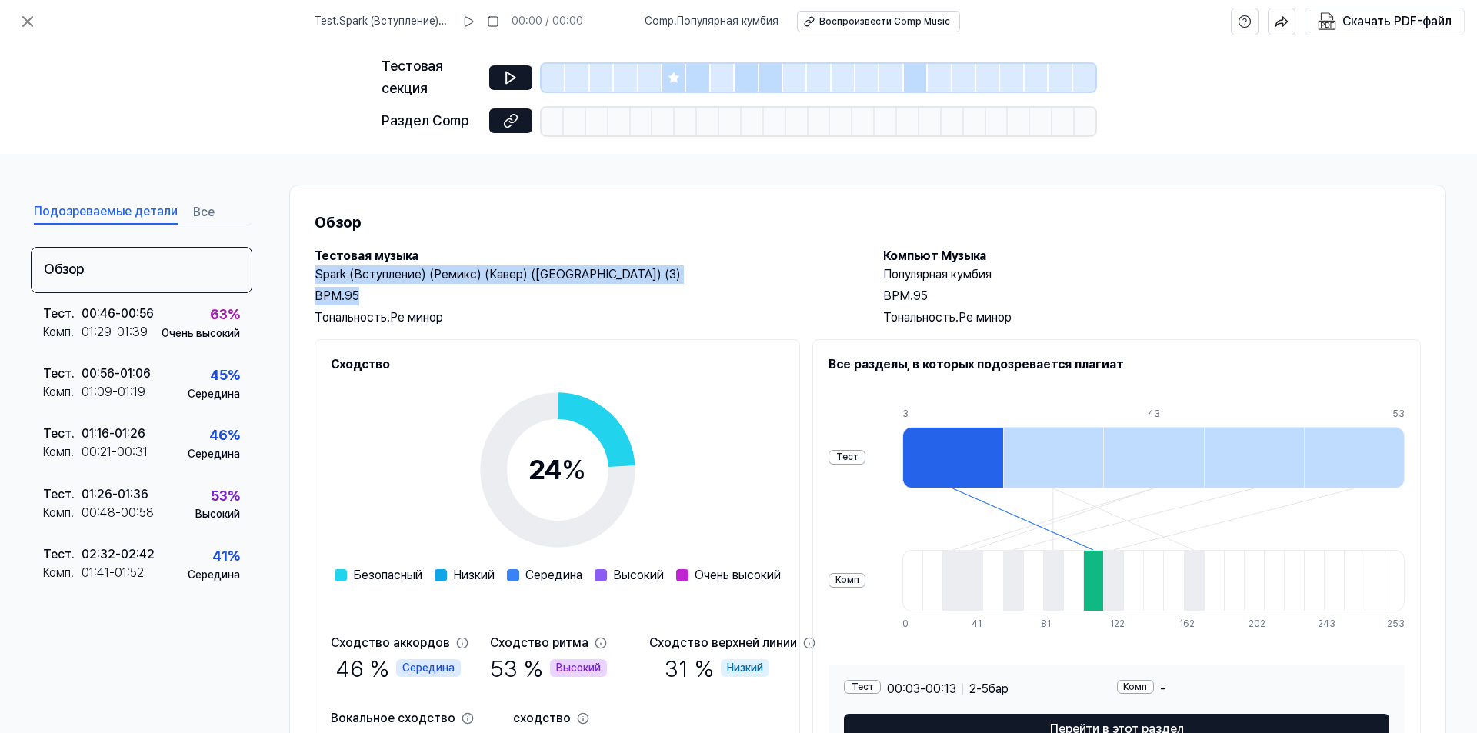
drag, startPoint x: 662, startPoint y: 264, endPoint x: 677, endPoint y: 286, distance: 26.7
click at [677, 286] on div "Тестовая музыка Spark (Вступление) (Ремикс) (Кавер) (Ремастеринг) (3) BPM. 95 Т…" at bounding box center [584, 287] width 538 height 80
click at [677, 287] on div "BPM. 95" at bounding box center [584, 296] width 538 height 18
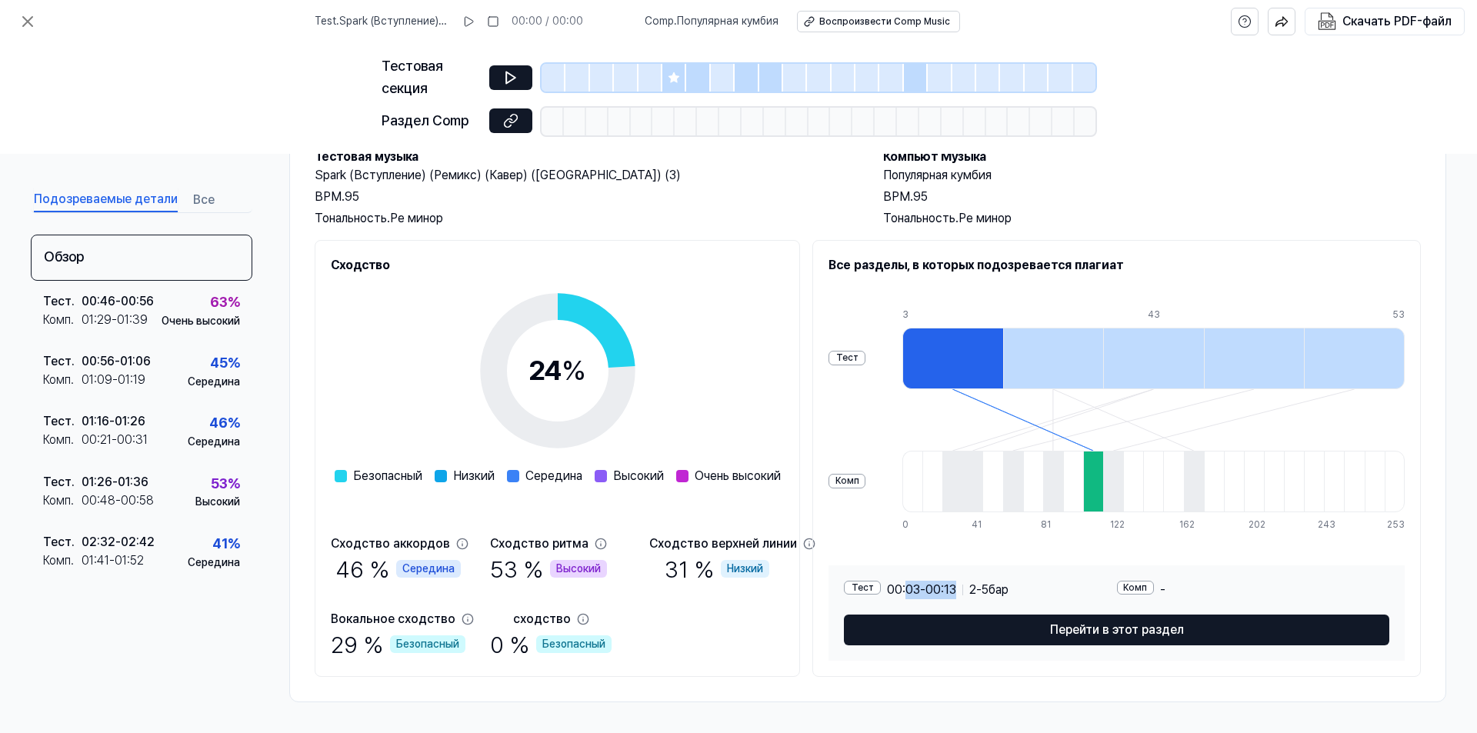
drag, startPoint x: 994, startPoint y: 588, endPoint x: 1051, endPoint y: 588, distance: 57.7
click at [1008, 588] on div "00:03 - 00:13 2 - 5 бар" at bounding box center [948, 590] width 122 height 18
click at [956, 598] on span "00:03 - 00:13" at bounding box center [921, 590] width 69 height 18
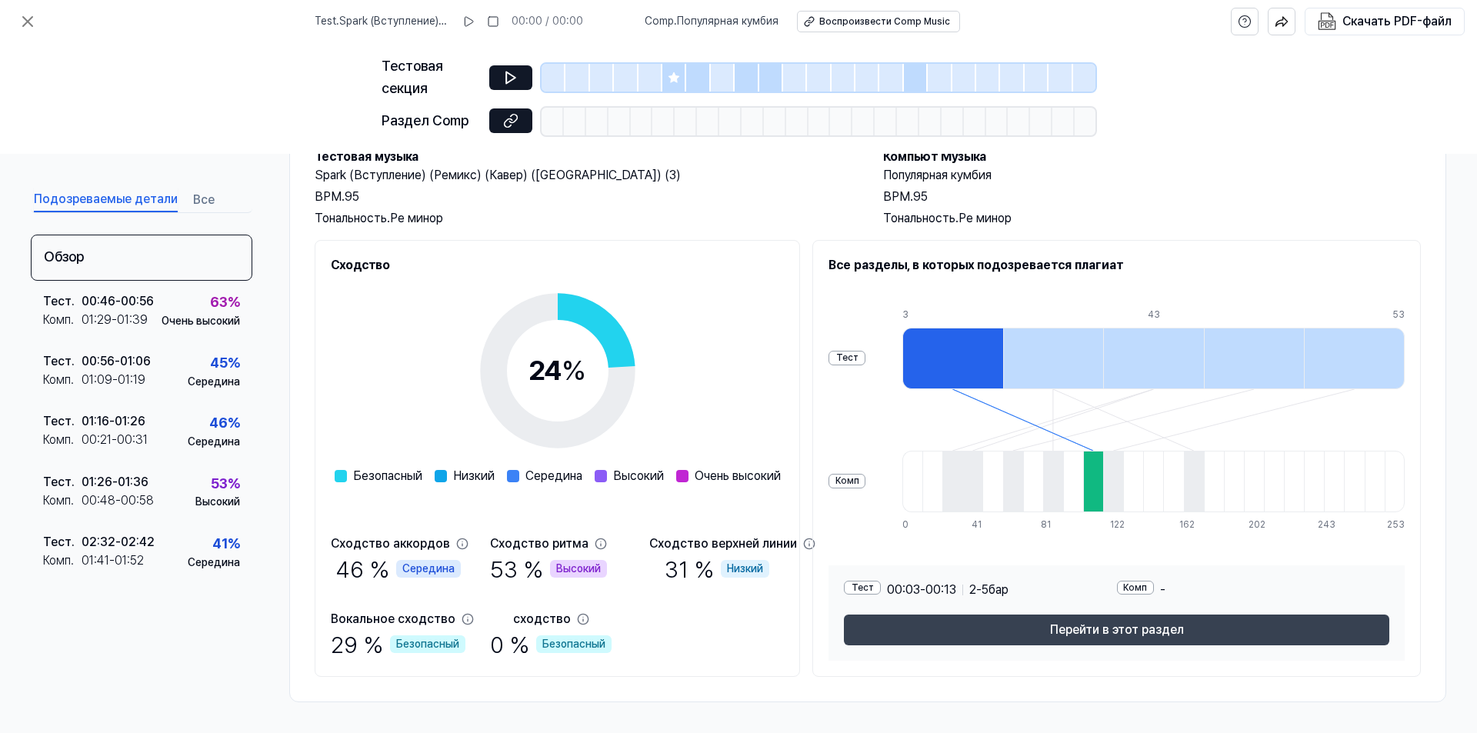
click at [1038, 628] on button "Перейти в этот раздел" at bounding box center [1116, 630] width 545 height 31
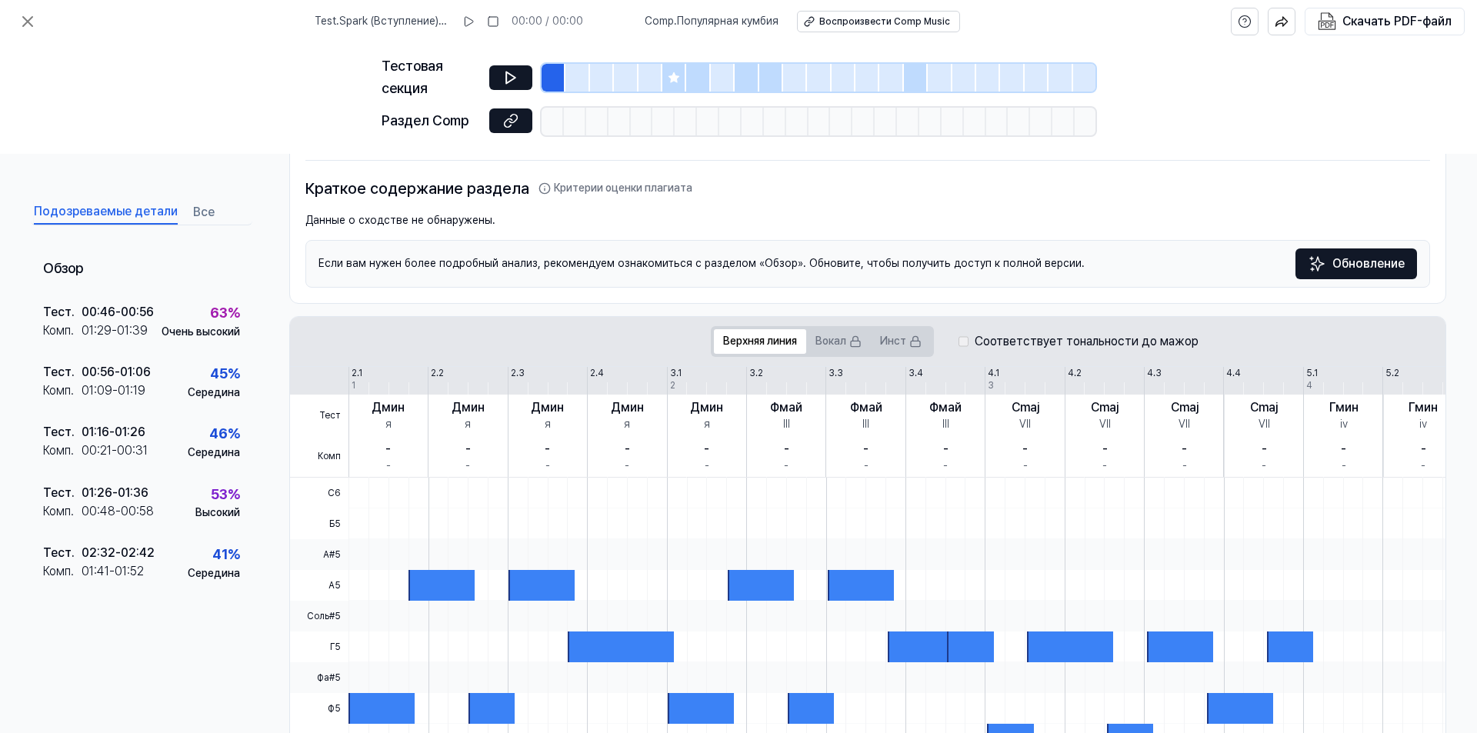
scroll to position [22, 0]
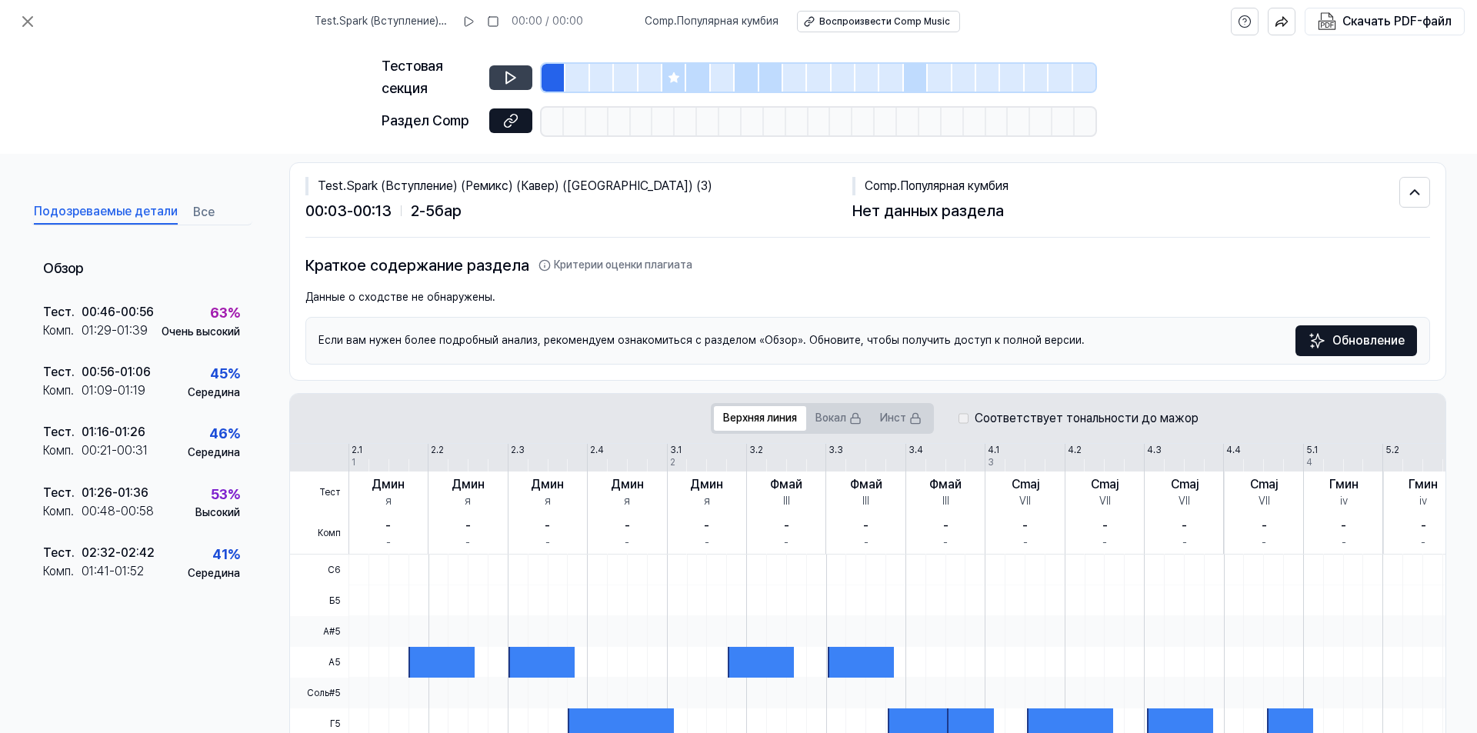
click at [522, 78] on button at bounding box center [510, 77] width 43 height 25
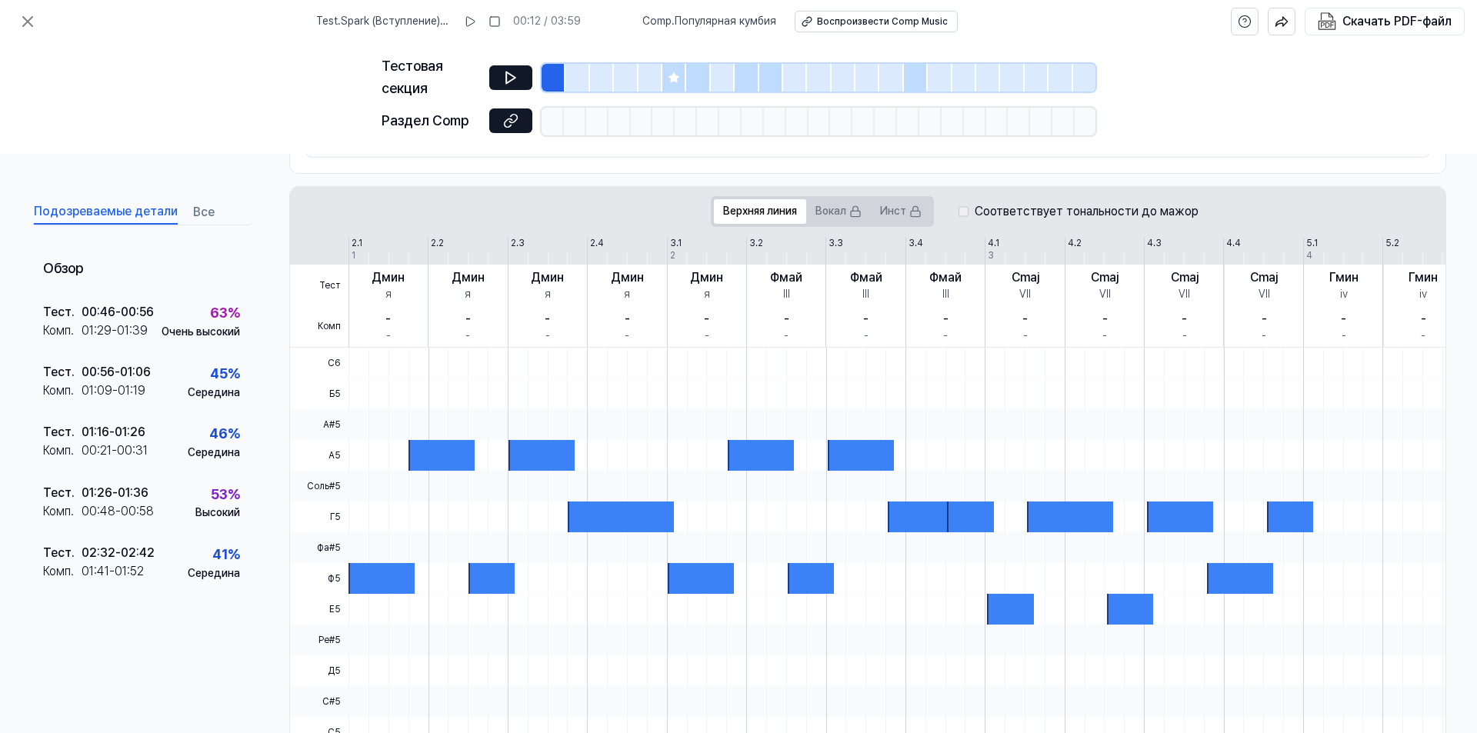
scroll to position [0, 0]
